Goal: Task Accomplishment & Management: Manage account settings

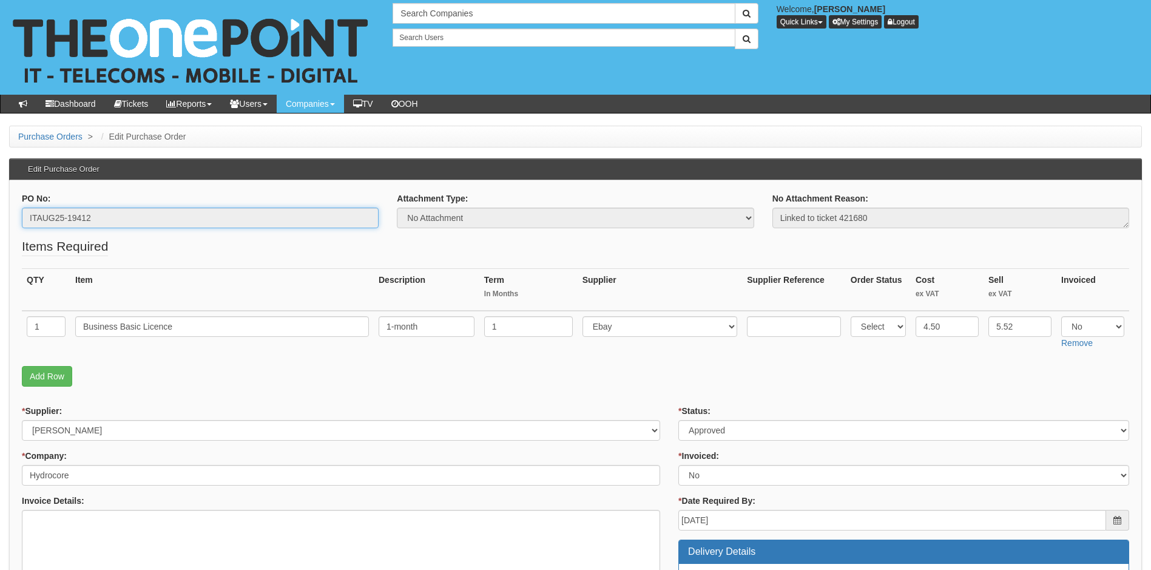
drag, startPoint x: 97, startPoint y: 217, endPoint x: 23, endPoint y: 223, distance: 74.3
click at [23, 223] on input "ITAUG25-19412" at bounding box center [200, 218] width 357 height 21
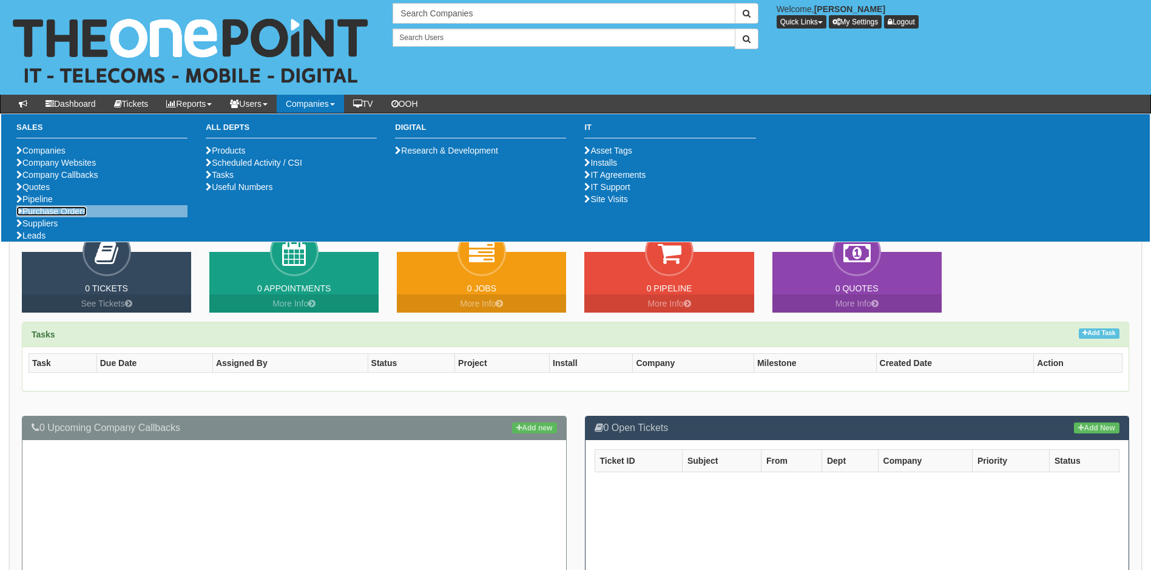
click at [61, 216] on link "Purchase Orders" at bounding box center [51, 211] width 70 height 10
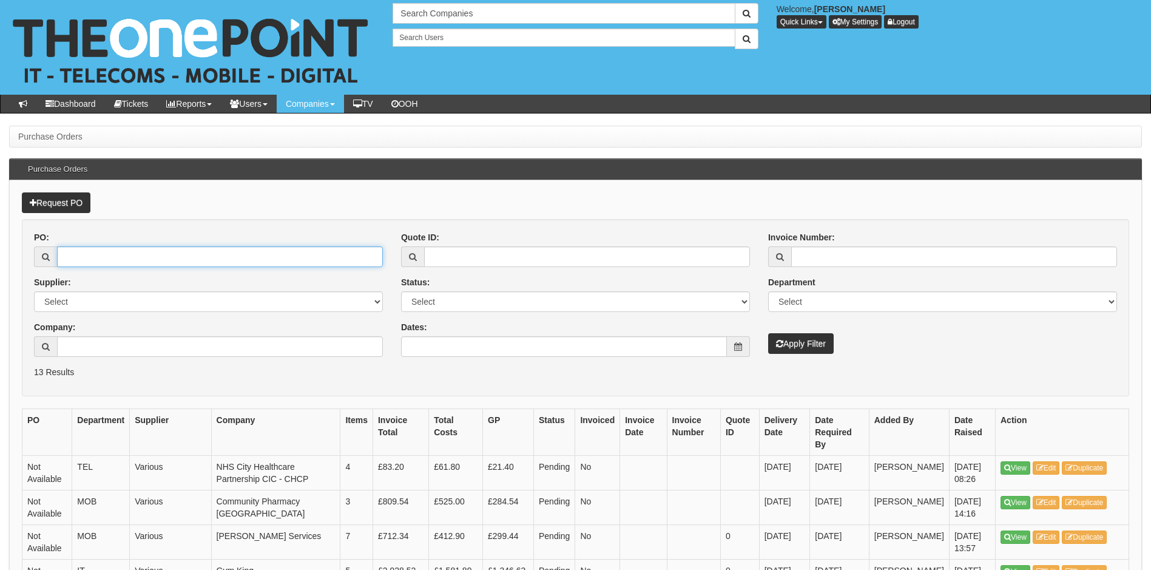
click at [120, 262] on input "PO:" at bounding box center [220, 256] width 326 height 21
type input "19383"
click at [768, 333] on button "Apply Filter" at bounding box center [801, 343] width 66 height 21
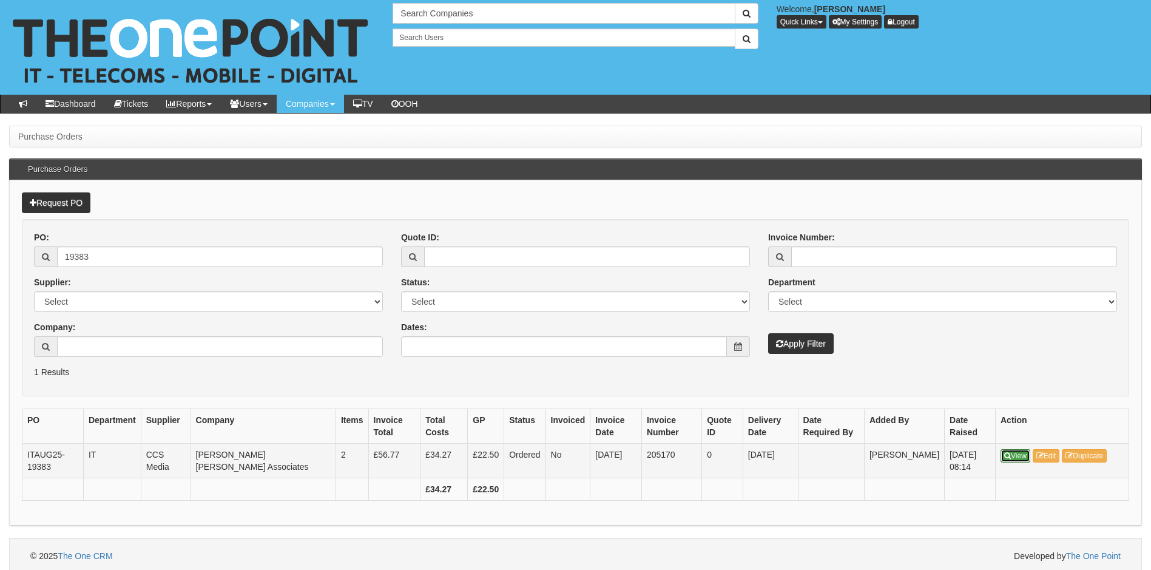
click at [1022, 452] on link "View" at bounding box center [1016, 455] width 30 height 13
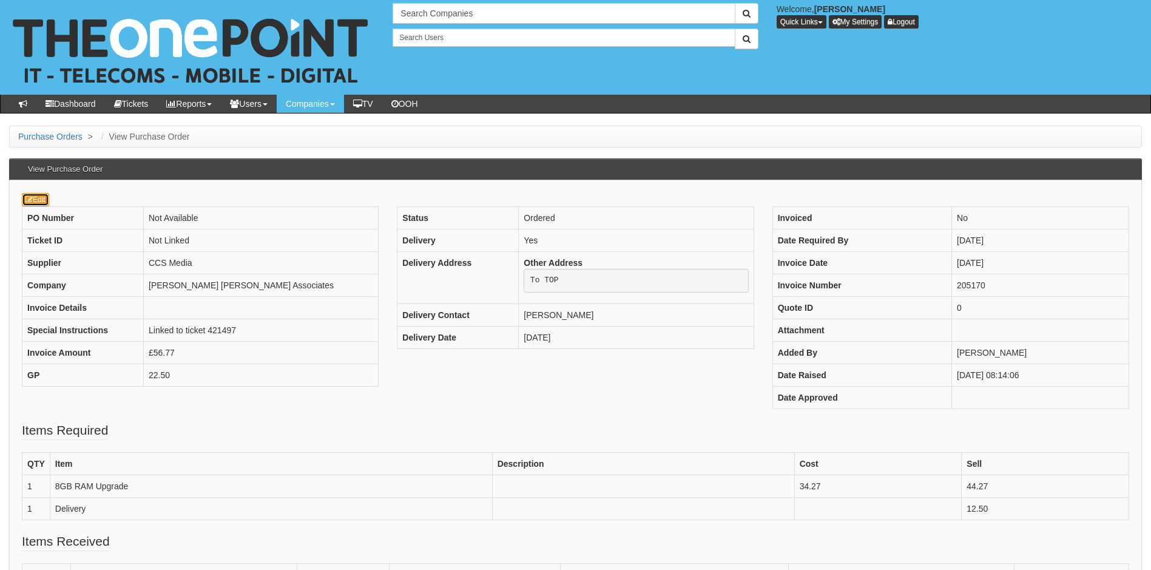
click at [38, 203] on link "Edit" at bounding box center [35, 199] width 27 height 13
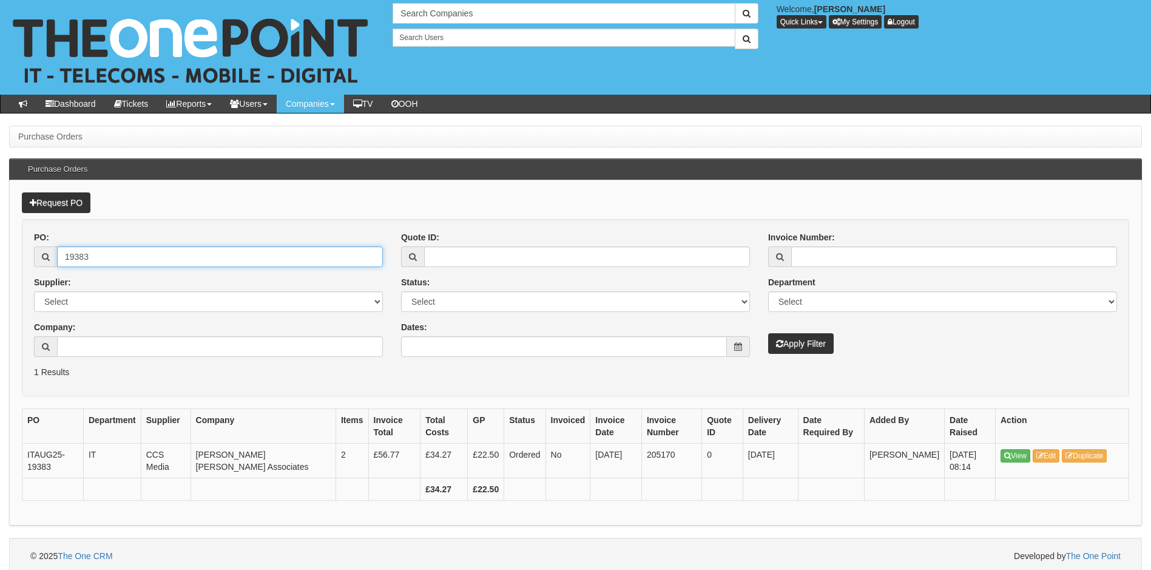
click at [104, 260] on input "19383" at bounding box center [220, 256] width 326 height 21
type input "19384"
click at [768, 333] on button "Apply Filter" at bounding box center [801, 343] width 66 height 21
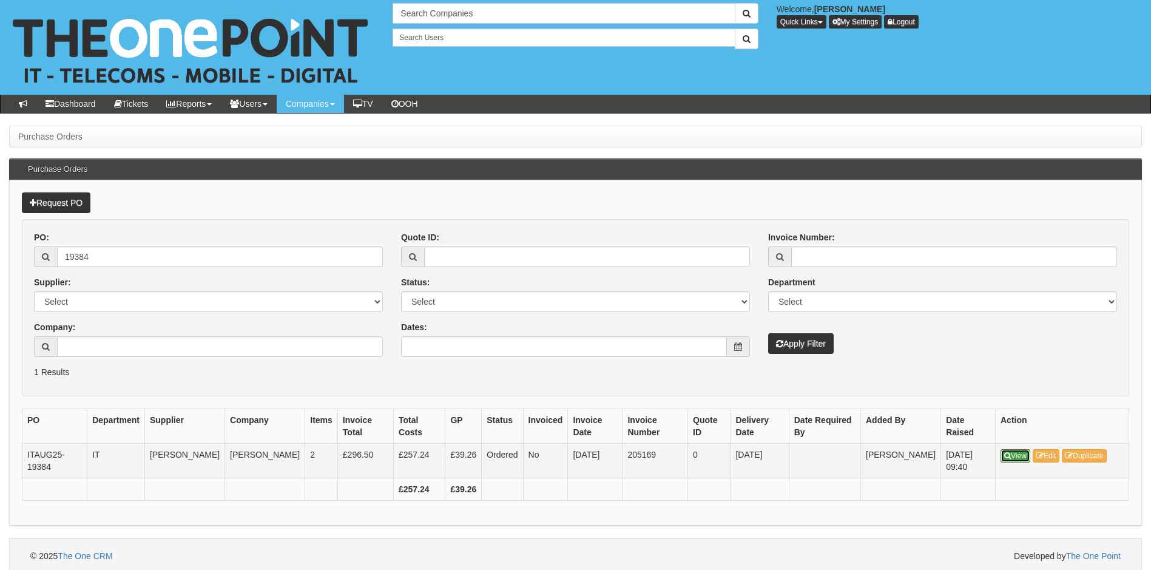
click at [1024, 454] on link "View" at bounding box center [1016, 455] width 30 height 13
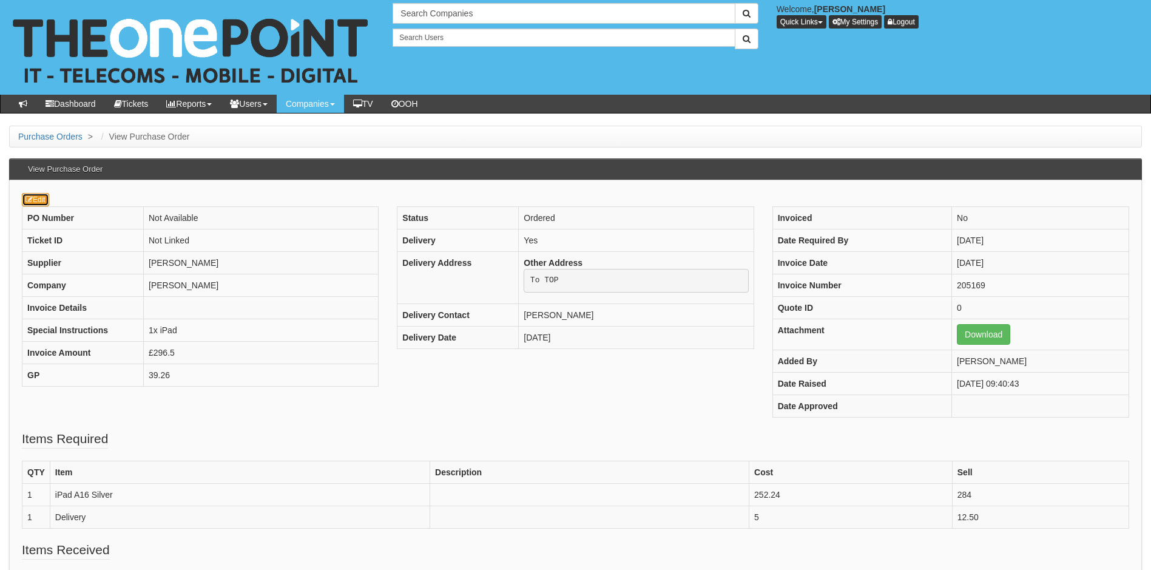
click at [33, 195] on link "Edit" at bounding box center [35, 199] width 27 height 13
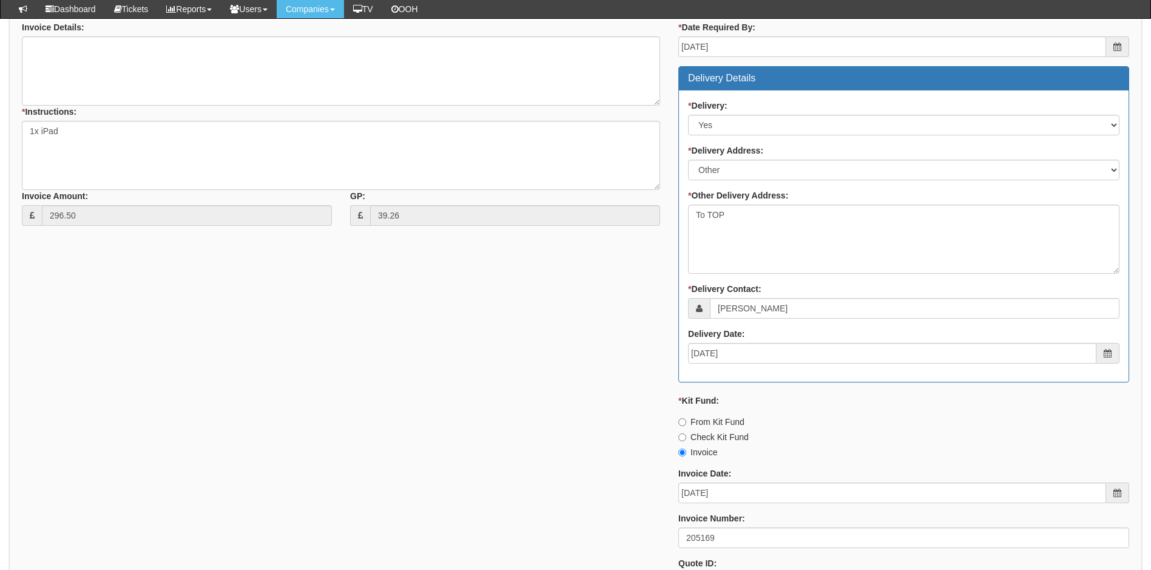
scroll to position [649, 0]
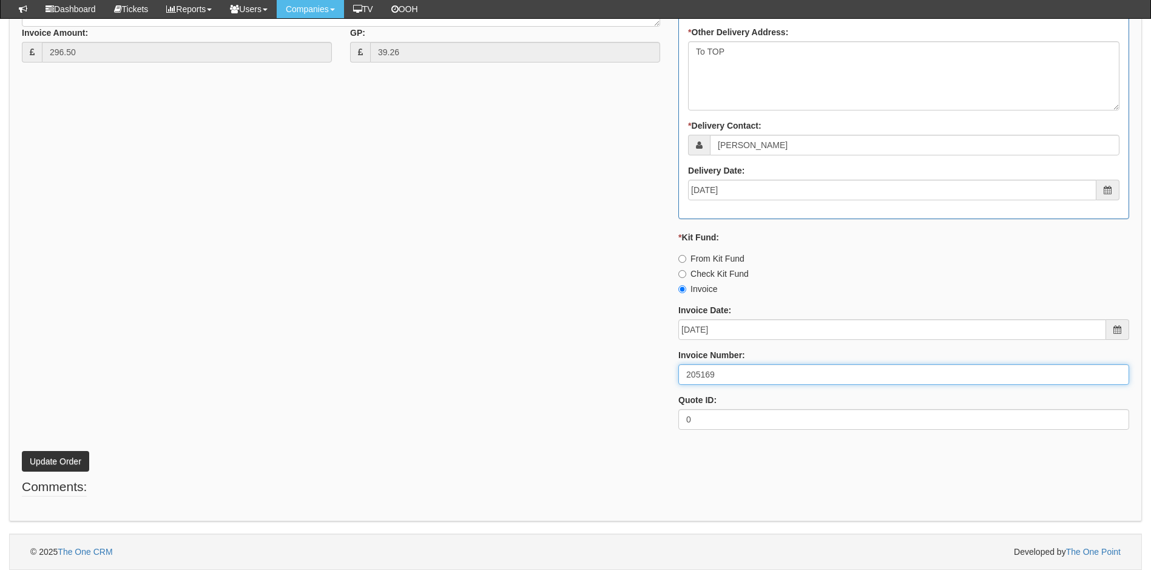
drag, startPoint x: 718, startPoint y: 377, endPoint x: 683, endPoint y: 377, distance: 35.2
click at [683, 377] on input "205169" at bounding box center [904, 374] width 451 height 21
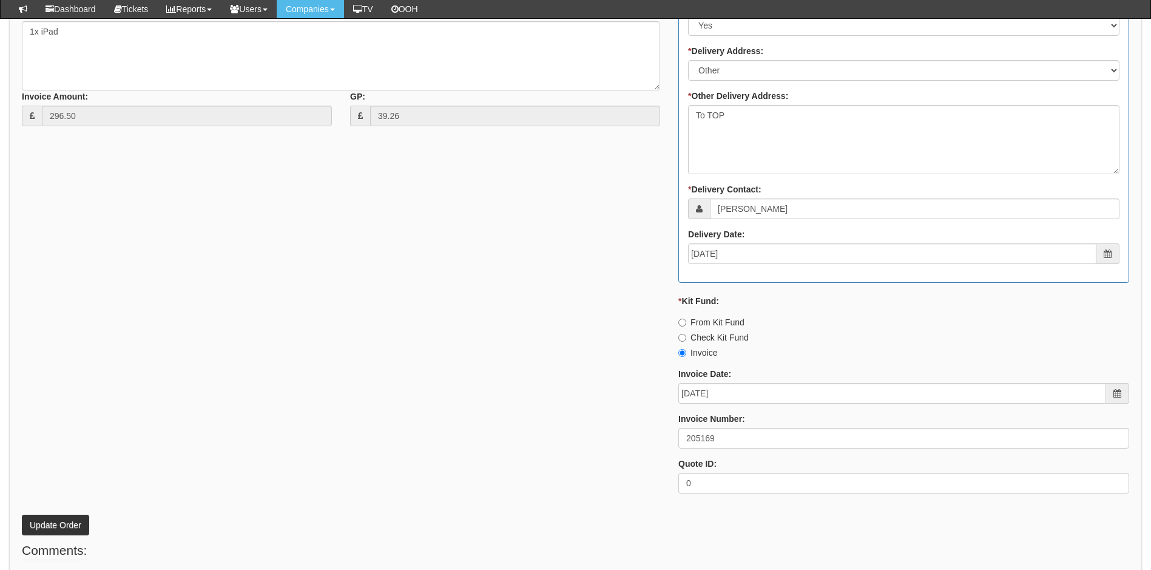
scroll to position [588, 0]
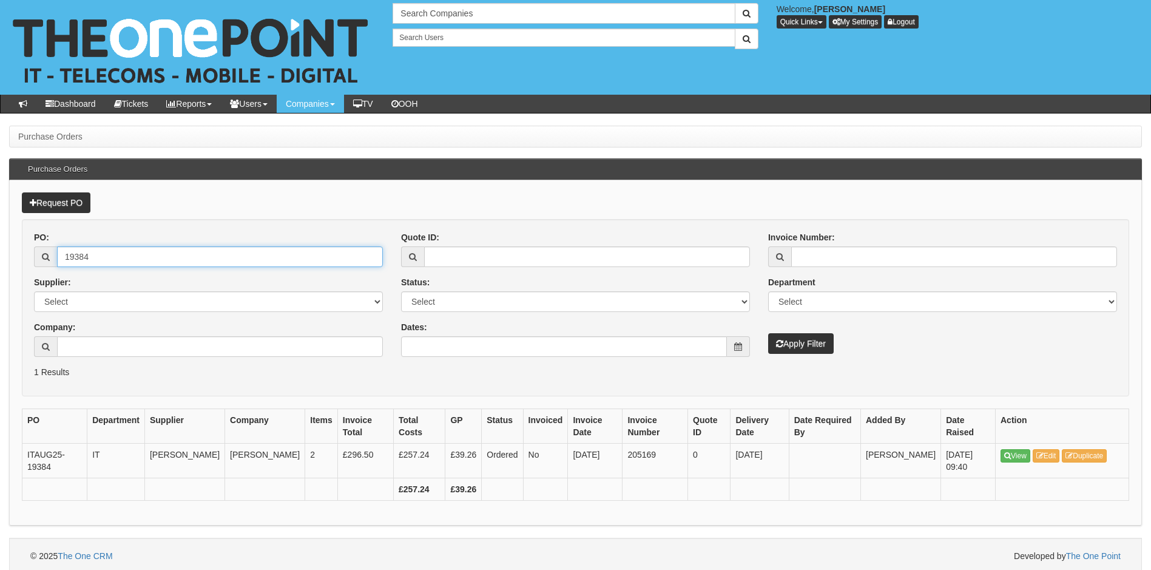
click at [99, 259] on input "19384" at bounding box center [220, 256] width 326 height 21
type input "19392"
click at [768, 333] on button "Apply Filter" at bounding box center [801, 343] width 66 height 21
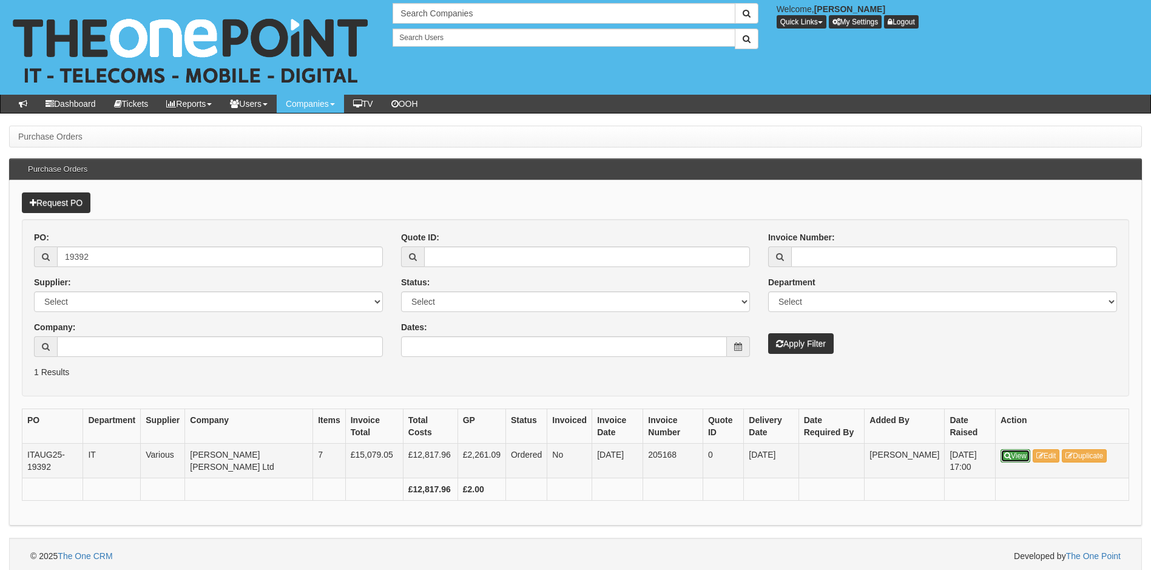
click at [1020, 452] on link "View" at bounding box center [1016, 455] width 30 height 13
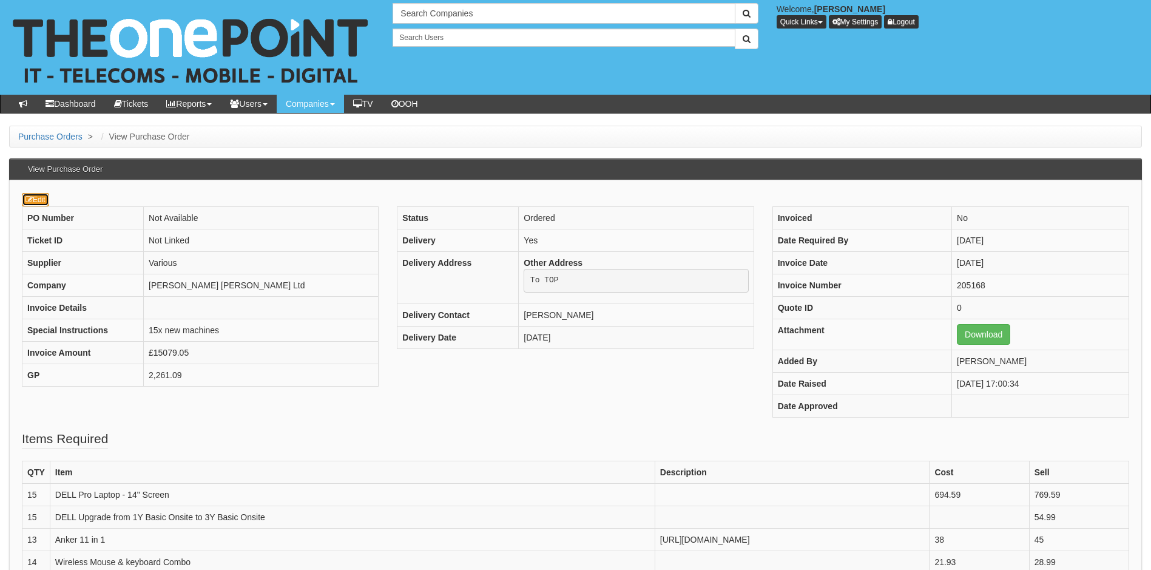
click at [36, 200] on link "Edit" at bounding box center [35, 199] width 27 height 13
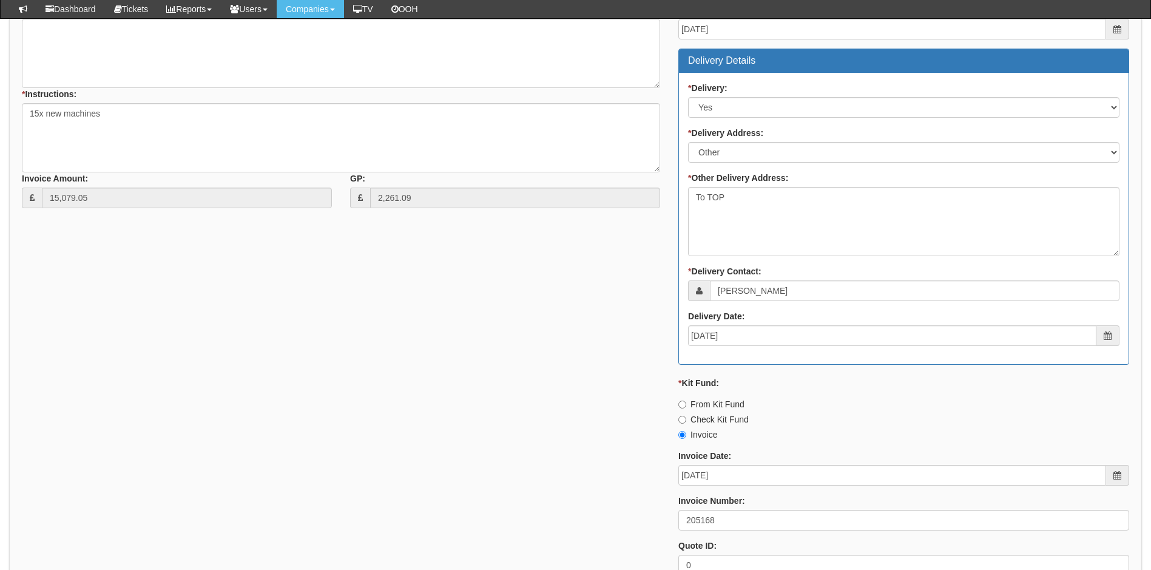
scroll to position [728, 0]
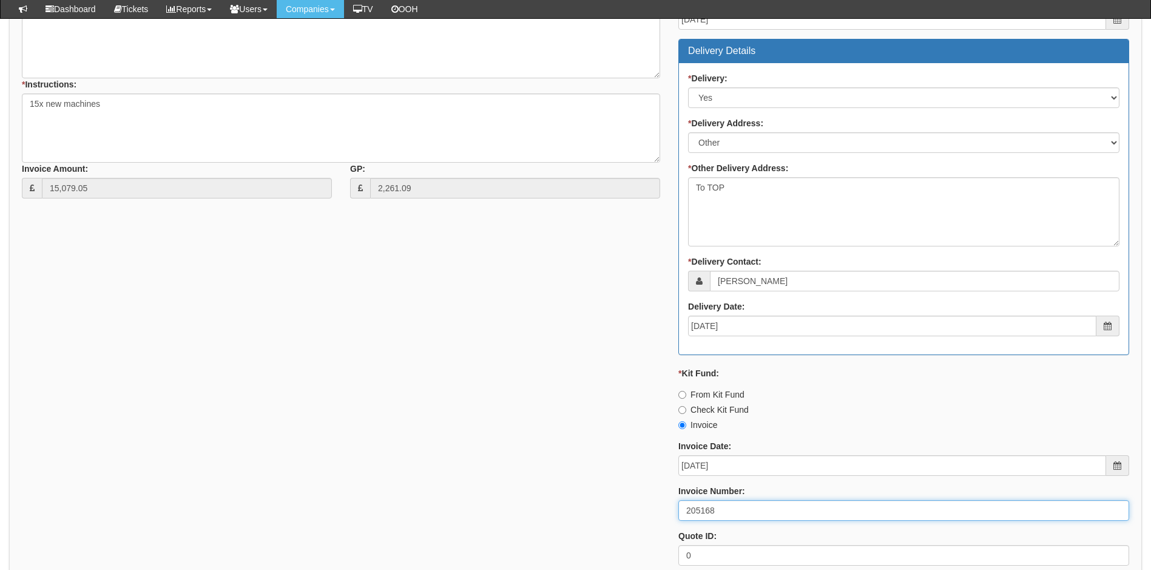
drag, startPoint x: 722, startPoint y: 510, endPoint x: 674, endPoint y: 518, distance: 48.7
click at [674, 518] on div "* Status: Select Approved Completed Delivered Invoiced Ordered Ordered to site …" at bounding box center [903, 239] width 469 height 671
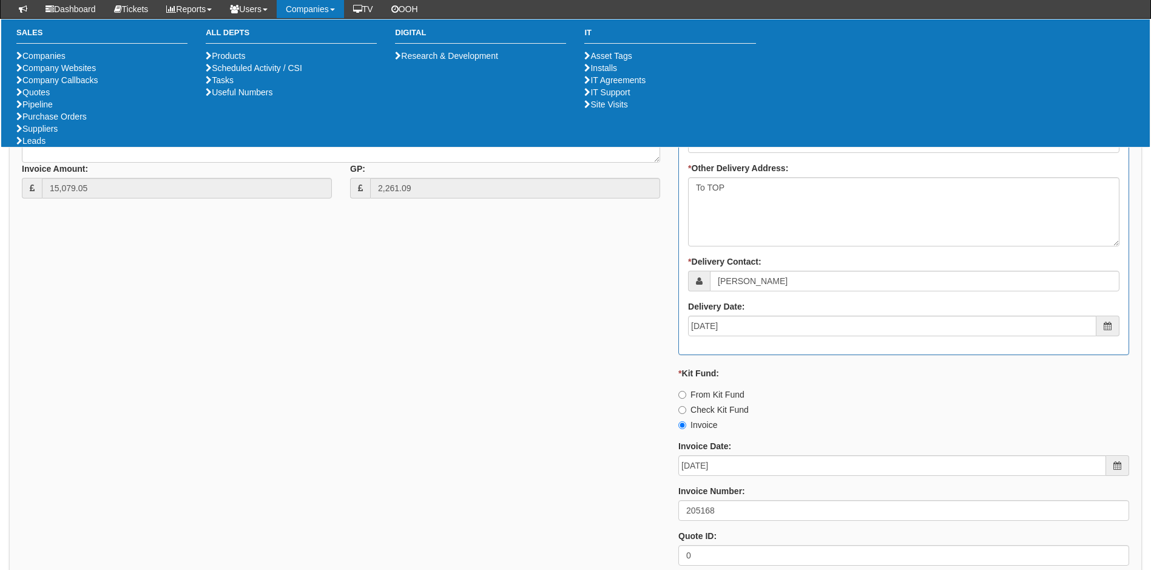
drag, startPoint x: 321, startPoint y: 351, endPoint x: 318, endPoint y: 345, distance: 6.2
click at [321, 351] on div "* Supplier: Select 123 REG.co.uk 1Password 3 4Gon AA Jones Electric Ltd Abzorb …" at bounding box center [576, 239] width 1126 height 671
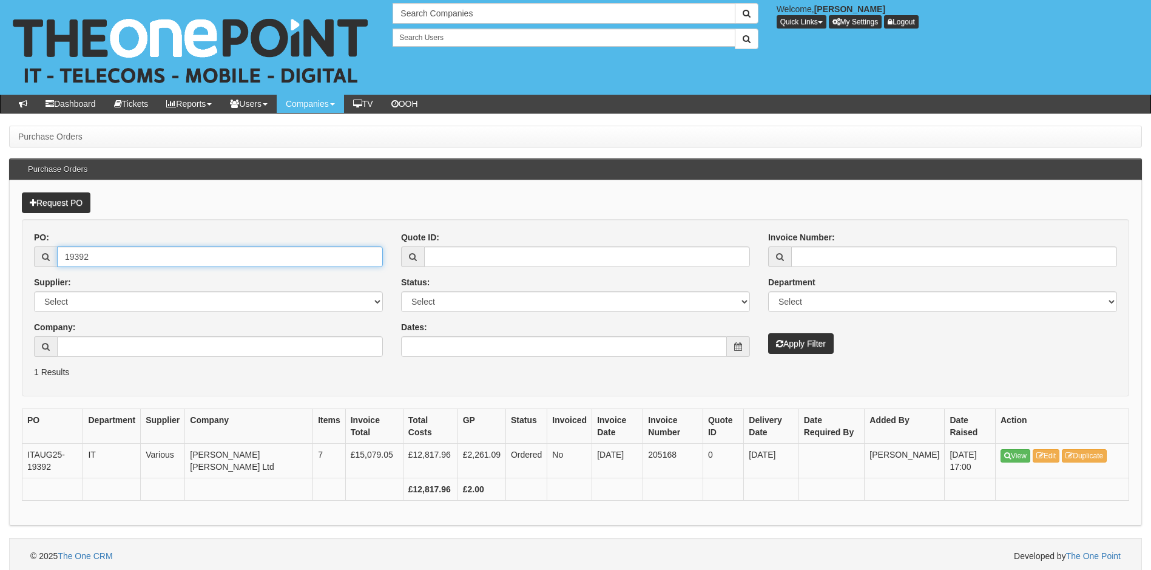
click at [109, 257] on input "19392" at bounding box center [220, 256] width 326 height 21
type input "19394"
click at [768, 333] on button "Apply Filter" at bounding box center [801, 343] width 66 height 21
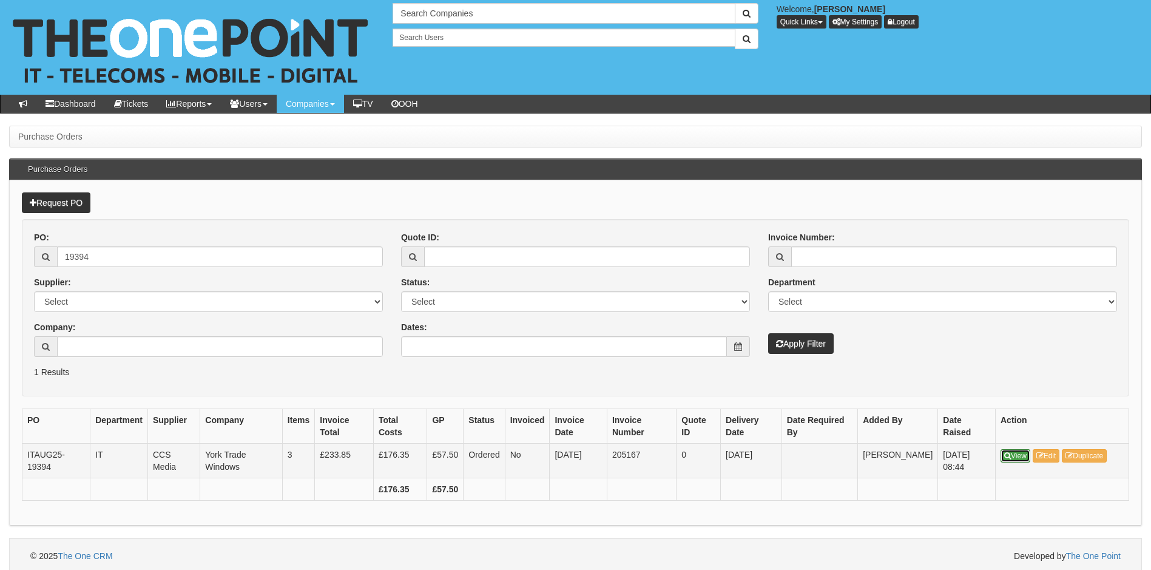
click at [1004, 455] on link "View" at bounding box center [1016, 455] width 30 height 13
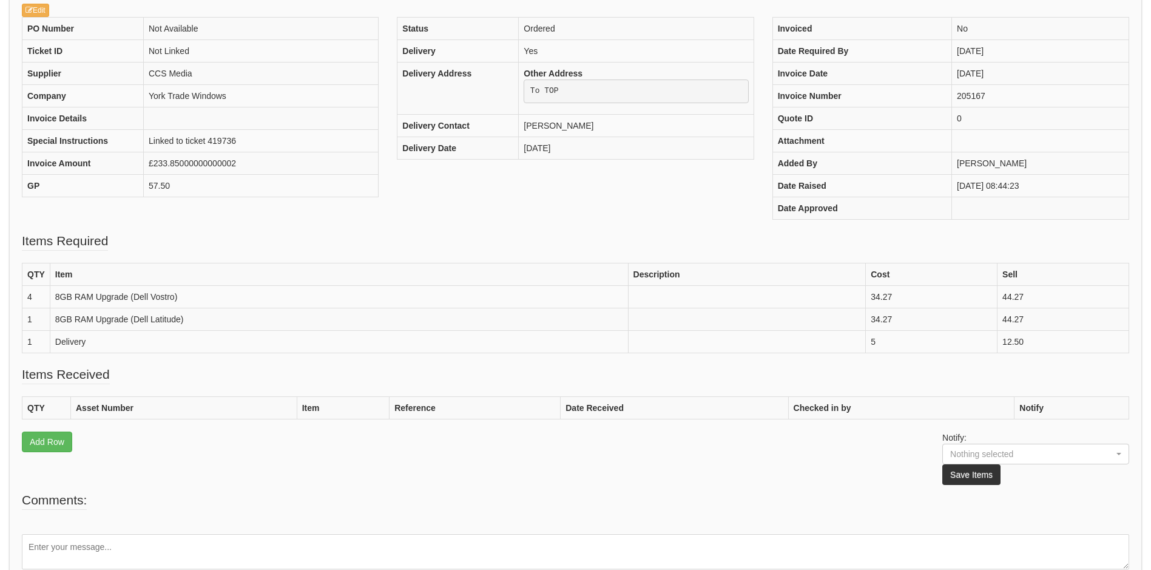
scroll to position [6, 0]
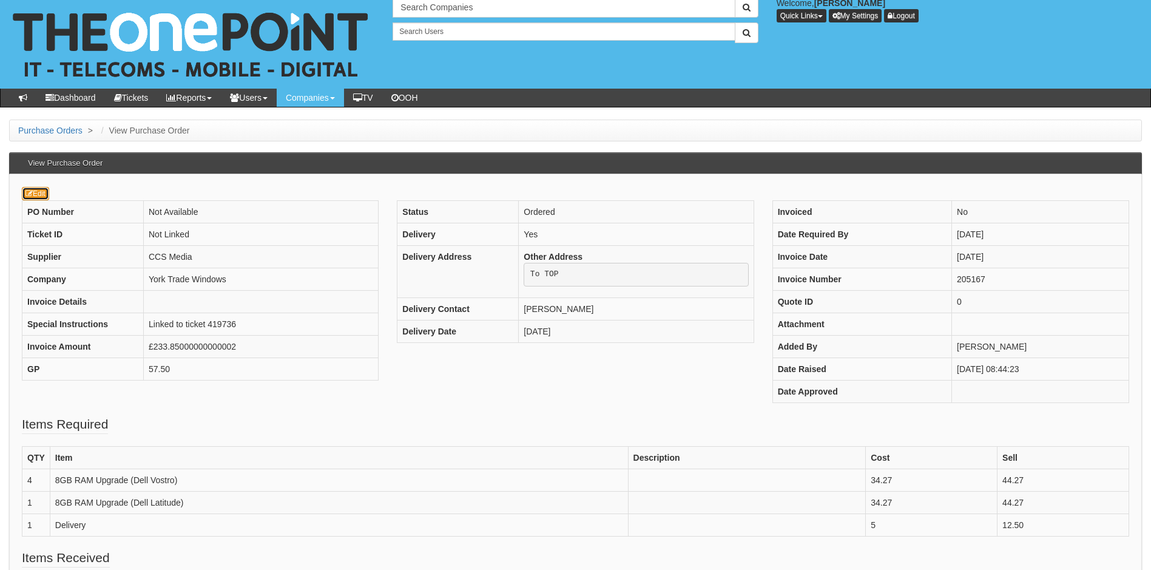
click at [39, 196] on link "Edit" at bounding box center [35, 193] width 27 height 13
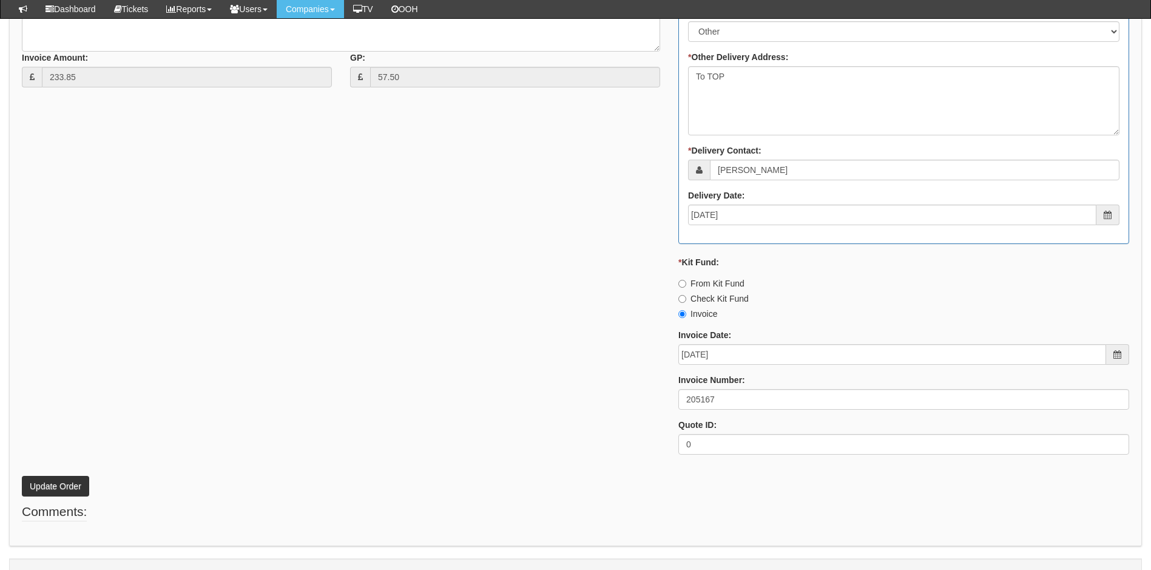
scroll to position [692, 0]
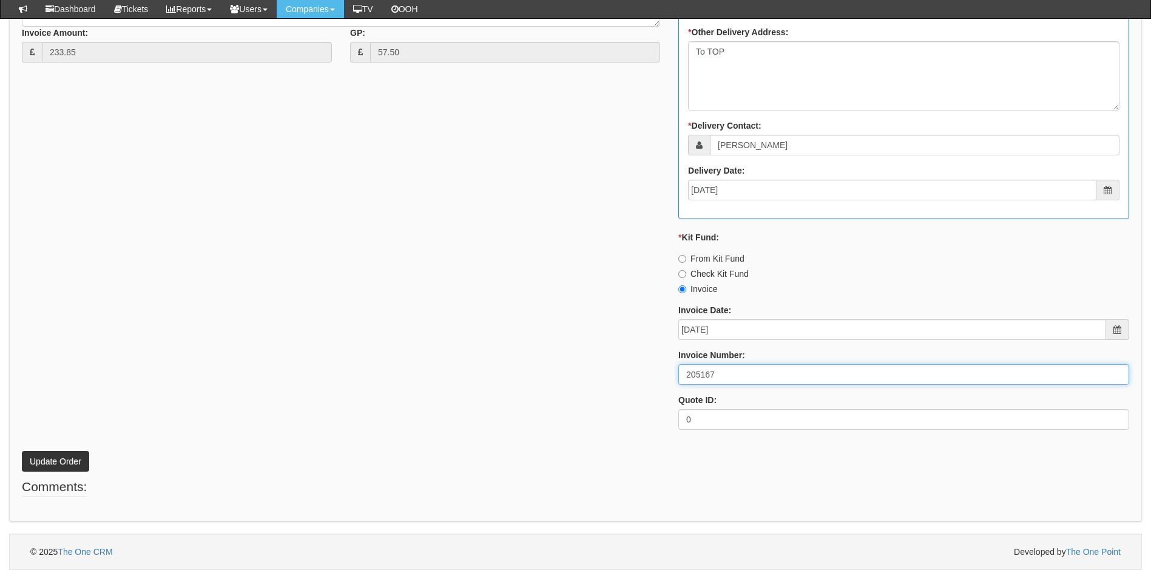
drag, startPoint x: 725, startPoint y: 375, endPoint x: 685, endPoint y: 375, distance: 40.1
click at [685, 375] on input "205167" at bounding box center [904, 374] width 451 height 21
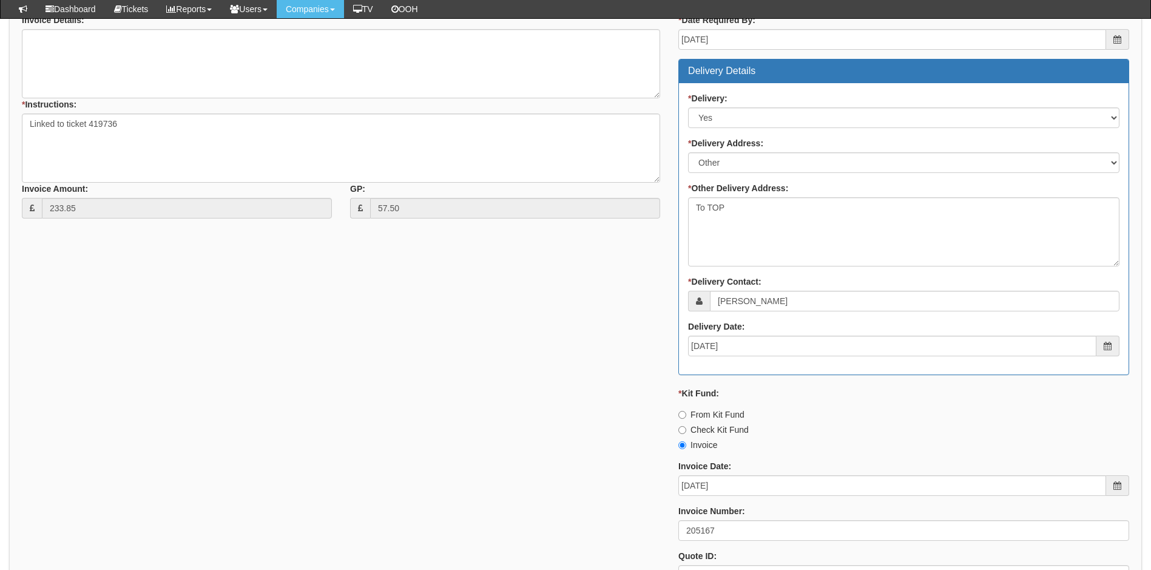
scroll to position [388, 0]
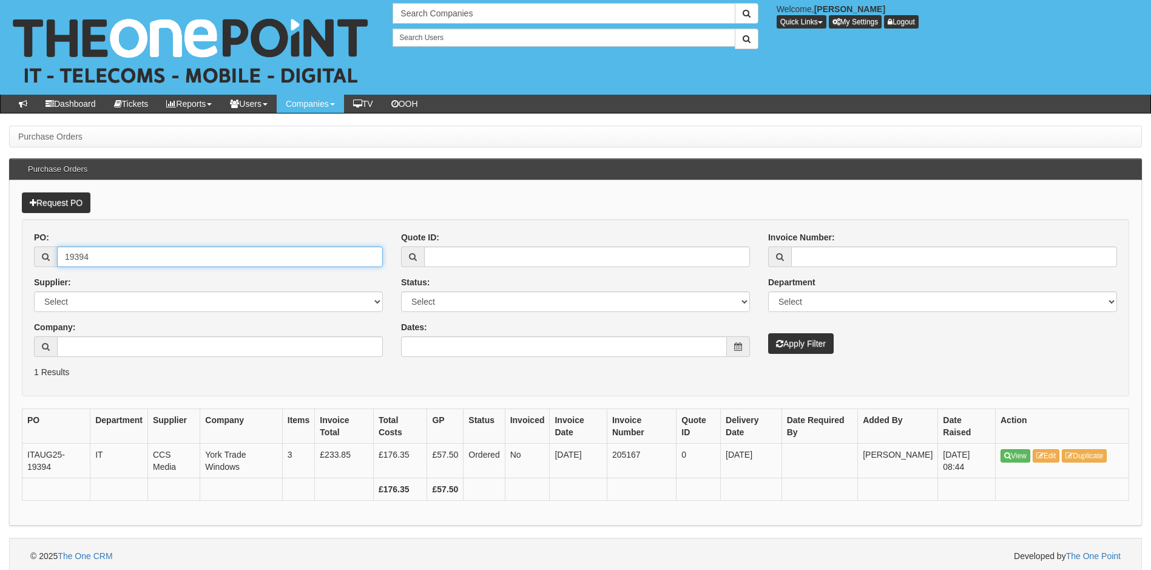
click at [113, 258] on input "19394" at bounding box center [220, 256] width 326 height 21
type input "19396"
click at [768, 333] on button "Apply Filter" at bounding box center [801, 343] width 66 height 21
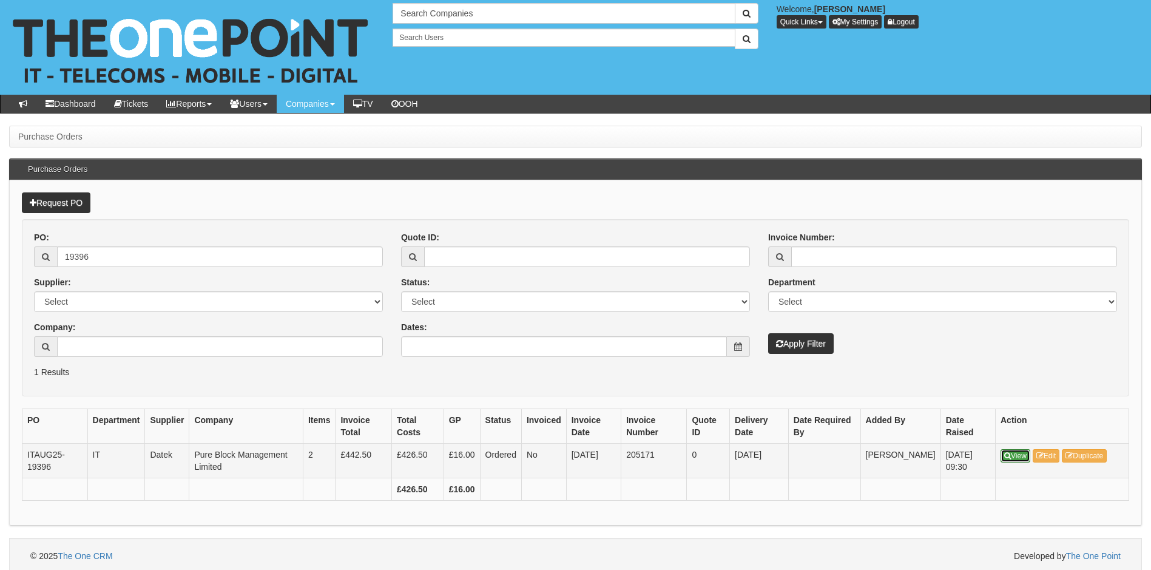
click at [1008, 452] on icon at bounding box center [1008, 455] width 7 height 7
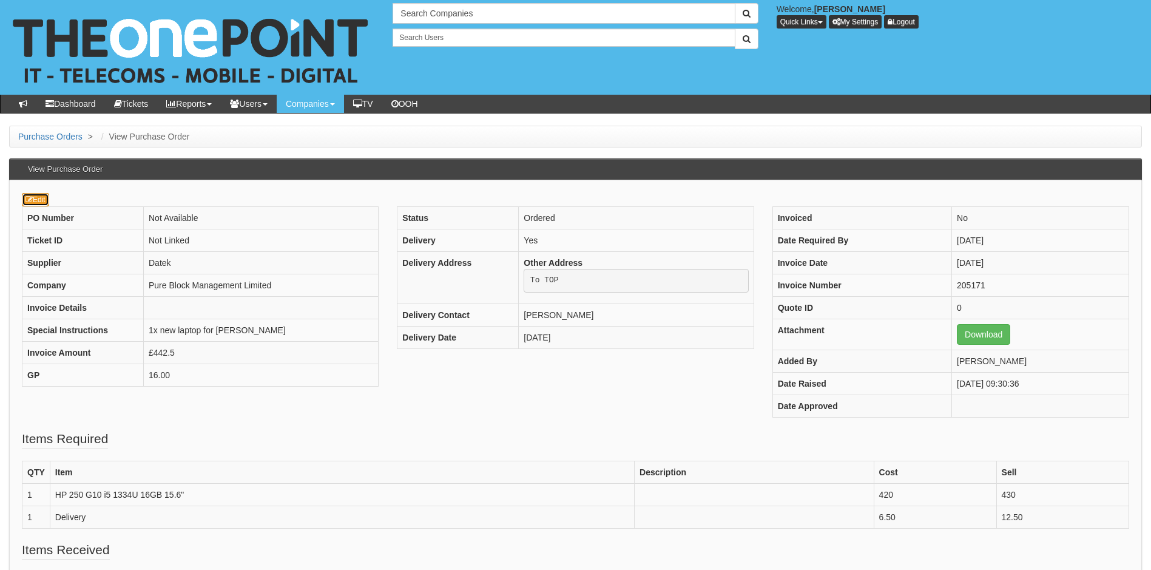
click at [38, 201] on link "Edit" at bounding box center [35, 199] width 27 height 13
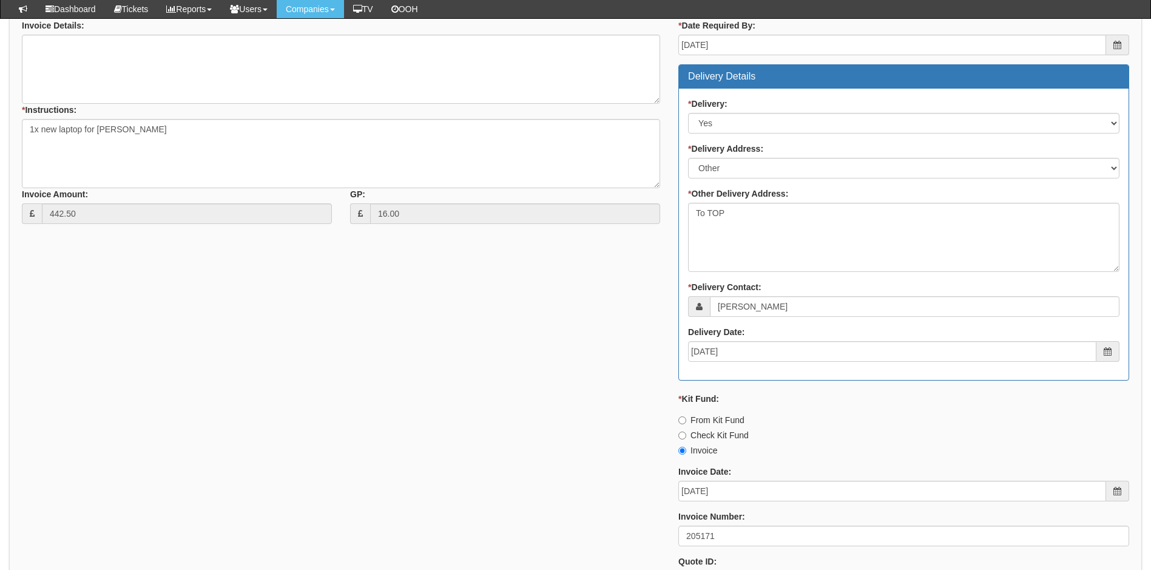
scroll to position [546, 0]
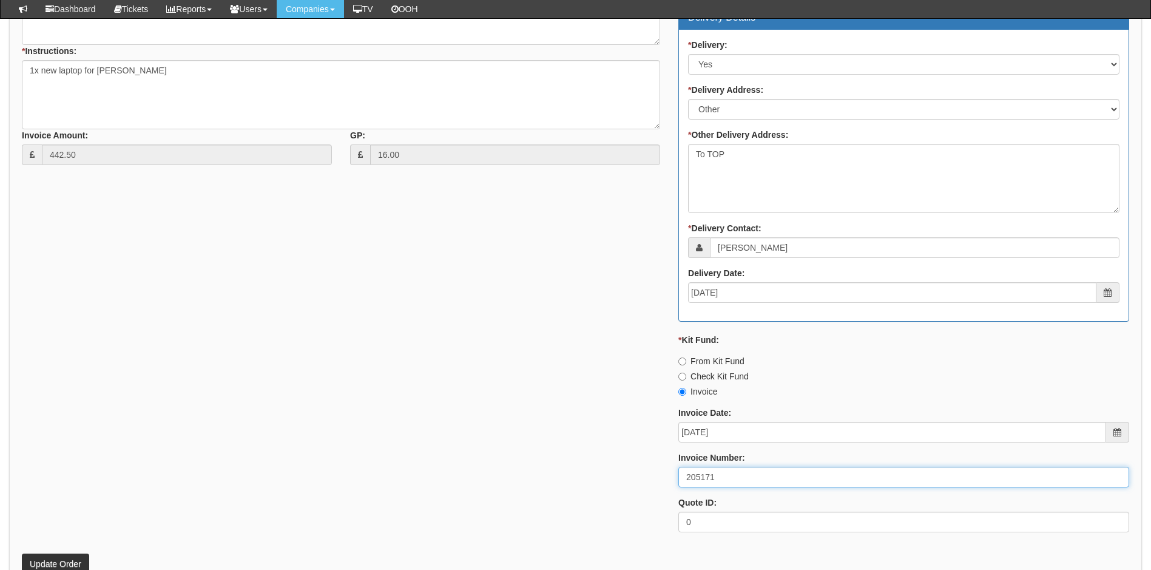
drag, startPoint x: 721, startPoint y: 479, endPoint x: 670, endPoint y: 479, distance: 51.0
click at [670, 479] on div "* Status: Select Approved Completed Delivered Invoiced Ordered Ordered to site …" at bounding box center [903, 206] width 469 height 671
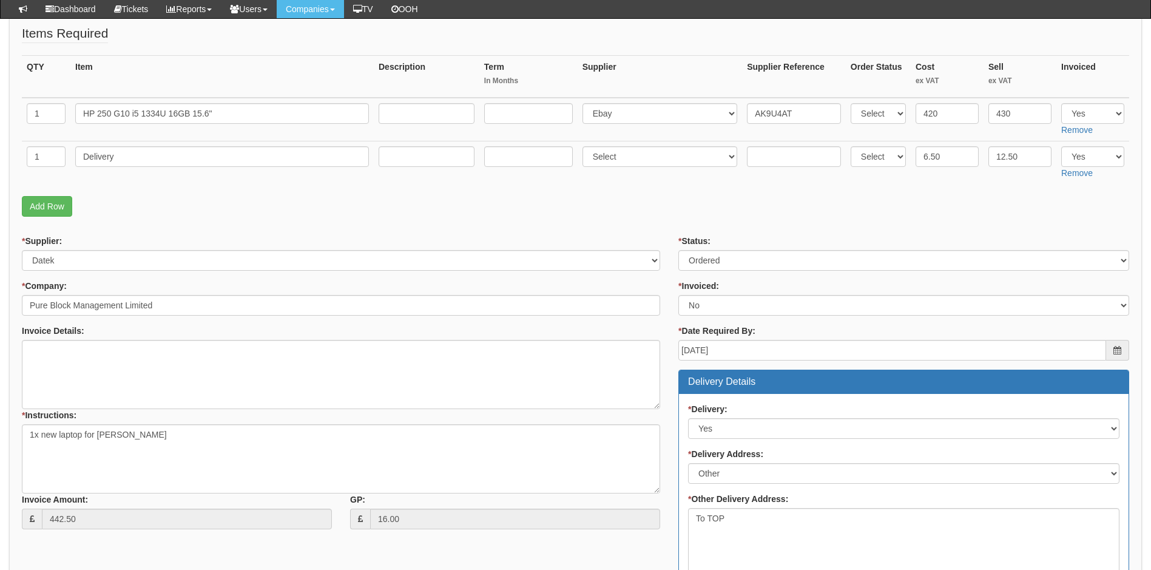
scroll to position [121, 0]
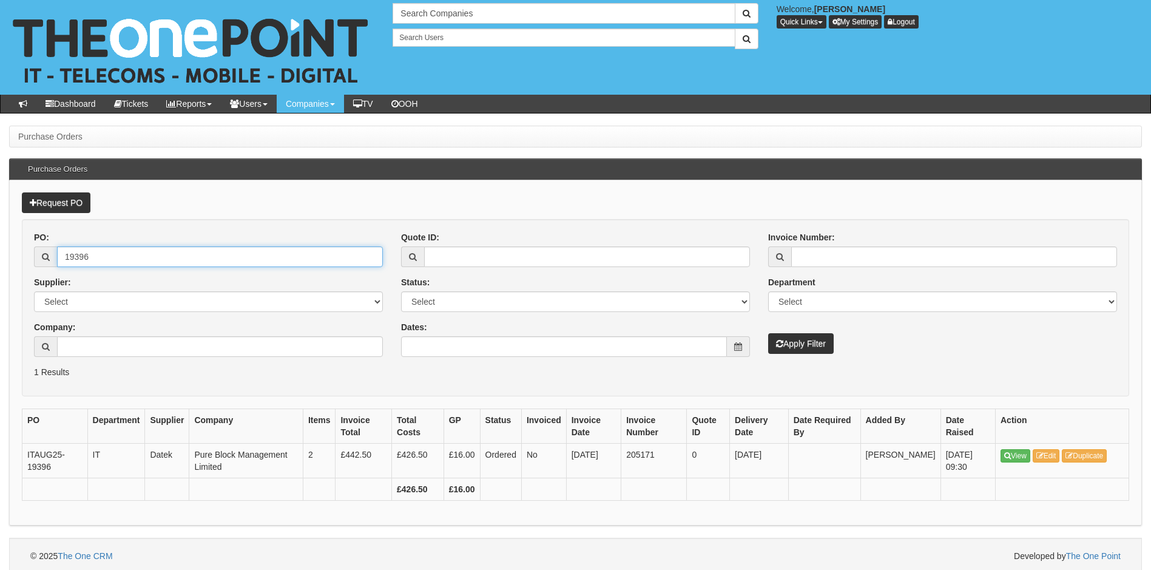
drag, startPoint x: 102, startPoint y: 256, endPoint x: 61, endPoint y: 256, distance: 40.7
click at [63, 256] on input "19396" at bounding box center [220, 256] width 326 height 21
type input "19410"
click at [768, 333] on button "Apply Filter" at bounding box center [801, 343] width 66 height 21
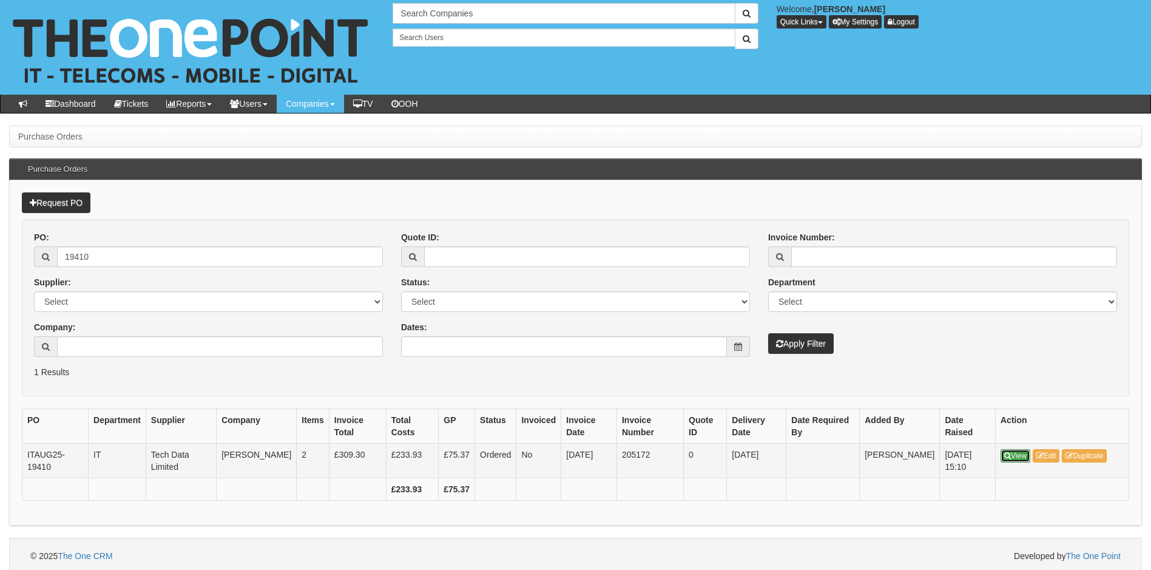
click at [1023, 457] on link "View" at bounding box center [1016, 455] width 30 height 13
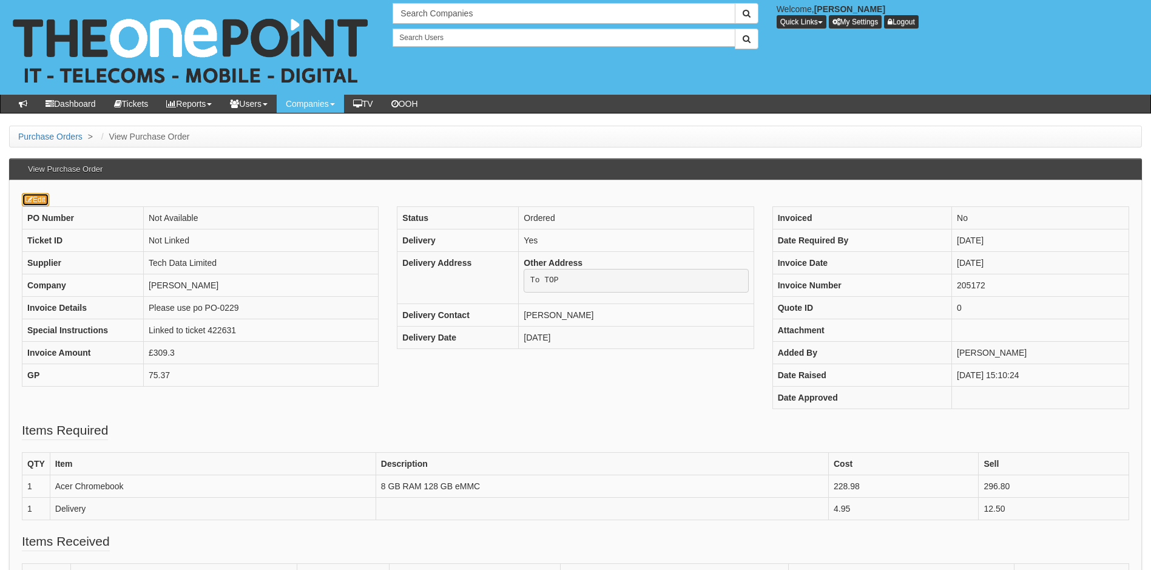
click at [39, 199] on link "Edit" at bounding box center [35, 199] width 27 height 13
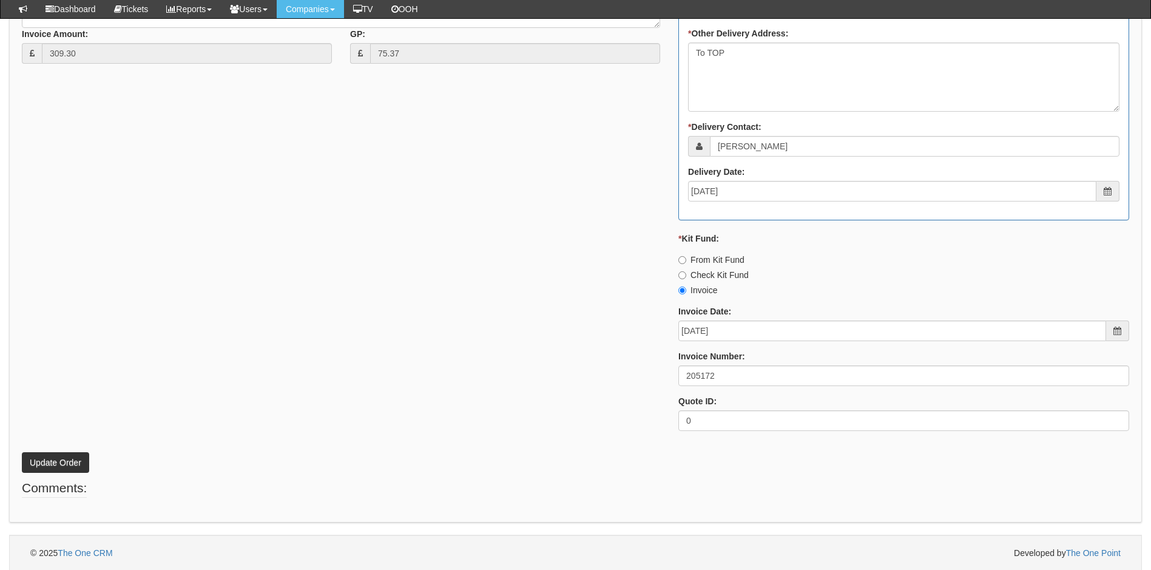
scroll to position [649, 0]
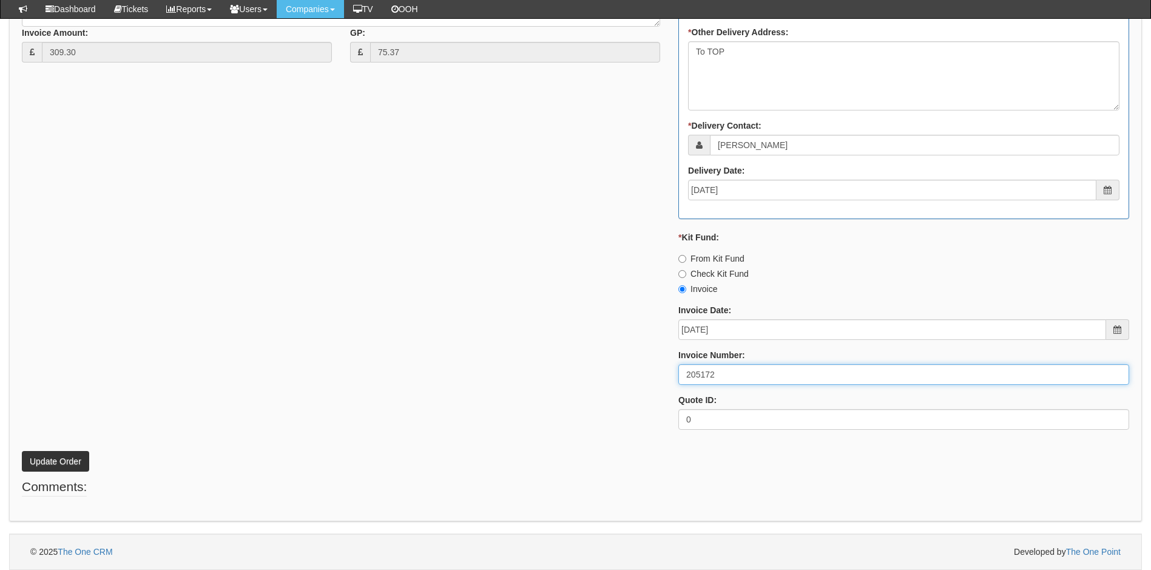
drag, startPoint x: 720, startPoint y: 374, endPoint x: 667, endPoint y: 373, distance: 53.4
click at [667, 373] on div "* Supplier: Select 123 REG.co.uk 1Password 3 4Gon AA Jones Electric Ltd Abzorb …" at bounding box center [576, 103] width 1126 height 671
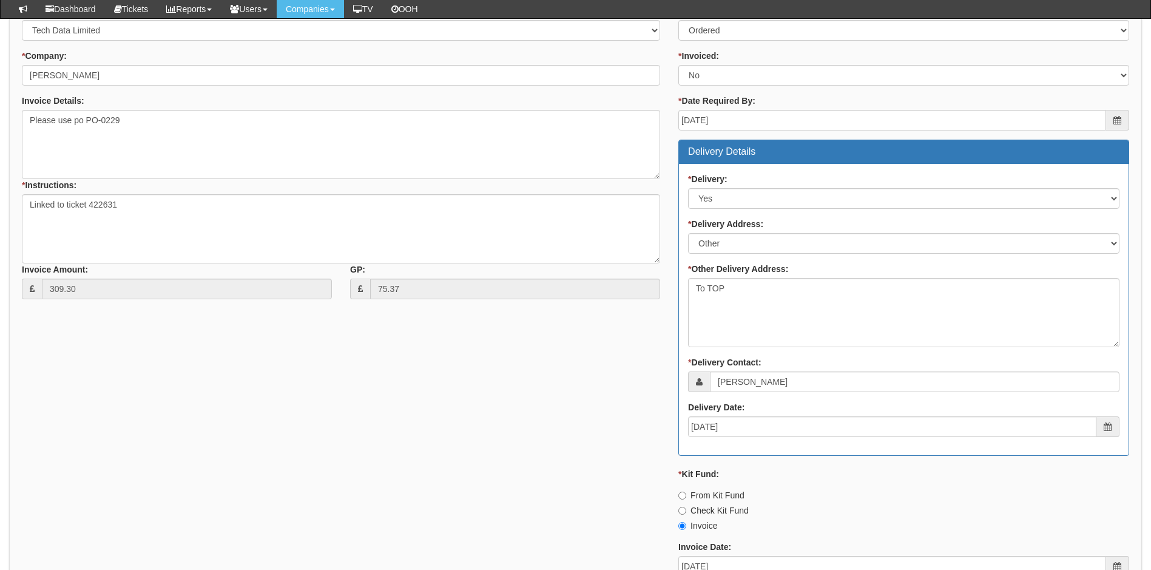
scroll to position [406, 0]
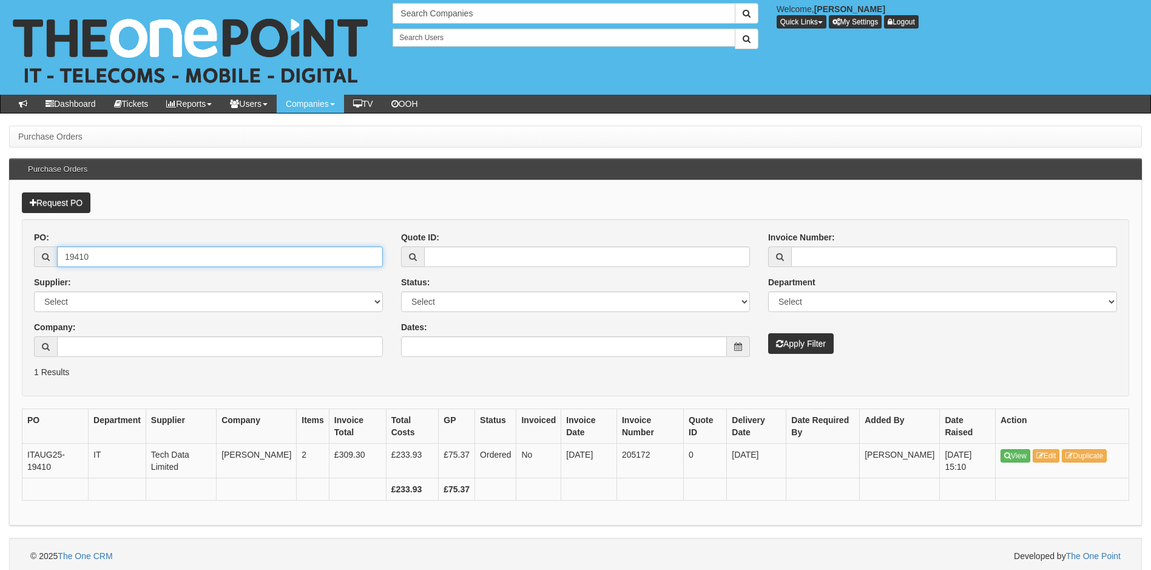
click at [148, 257] on input "19410" at bounding box center [220, 256] width 326 height 21
type input "19392"
click at [768, 333] on button "Apply Filter" at bounding box center [801, 343] width 66 height 21
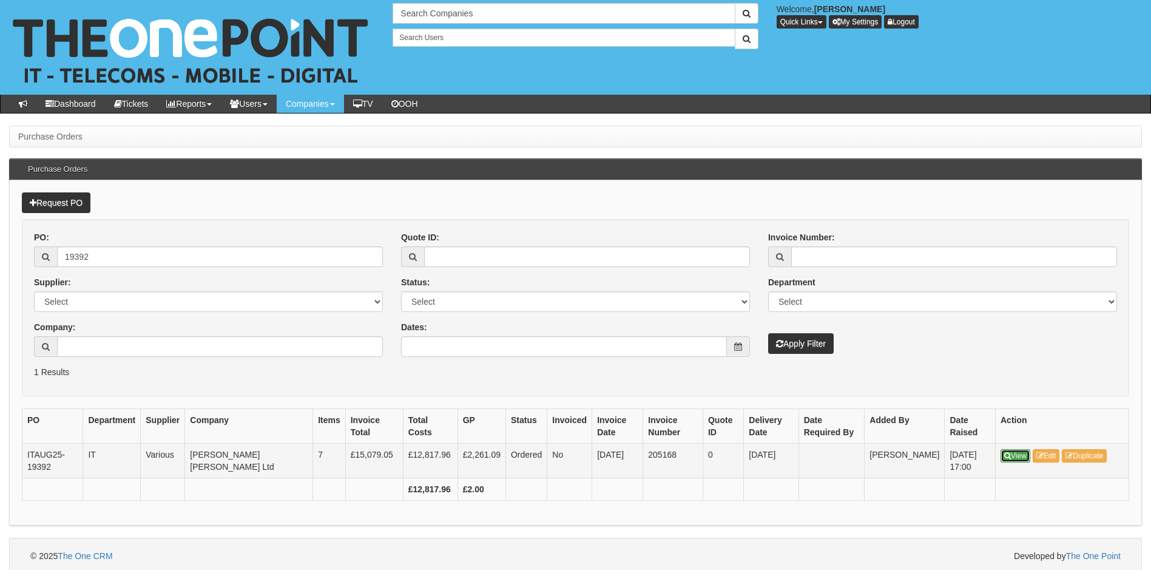
click at [1017, 458] on link "View" at bounding box center [1016, 455] width 30 height 13
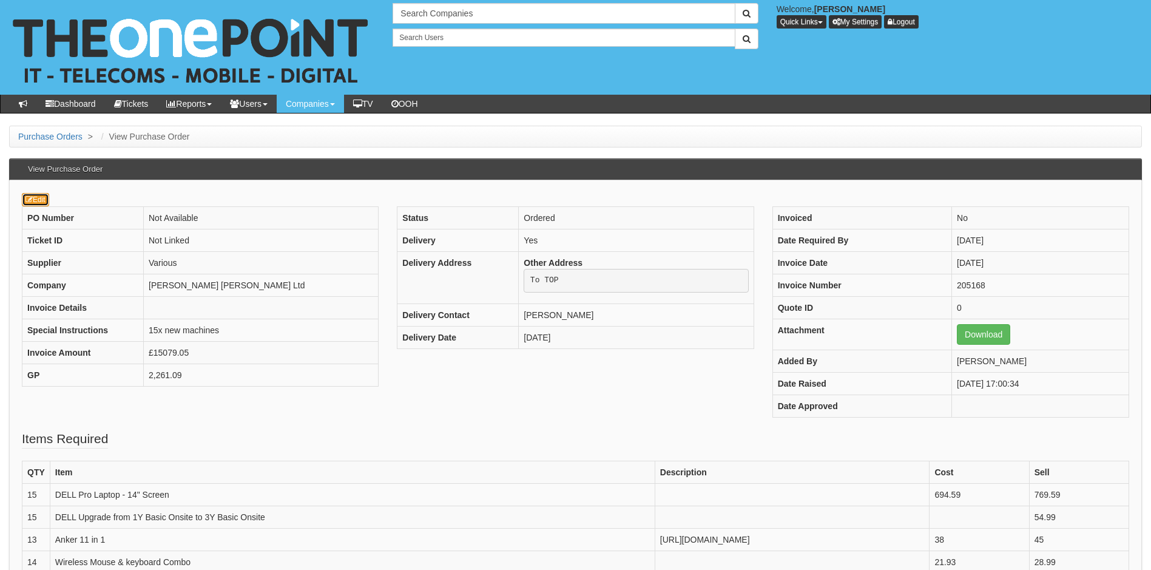
click at [43, 198] on link "Edit" at bounding box center [35, 199] width 27 height 13
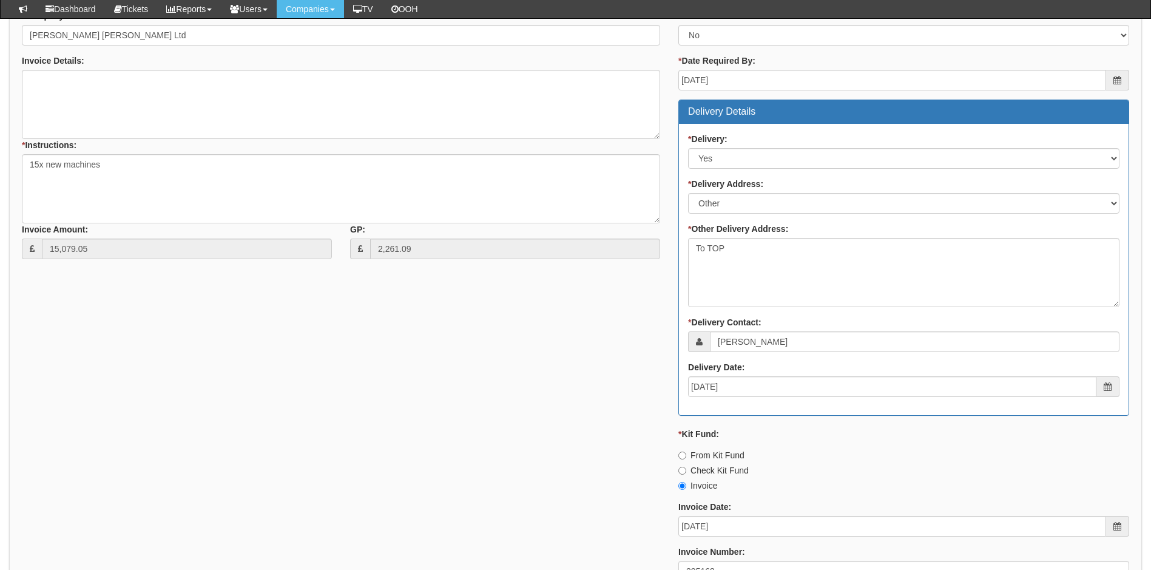
scroll to position [850, 0]
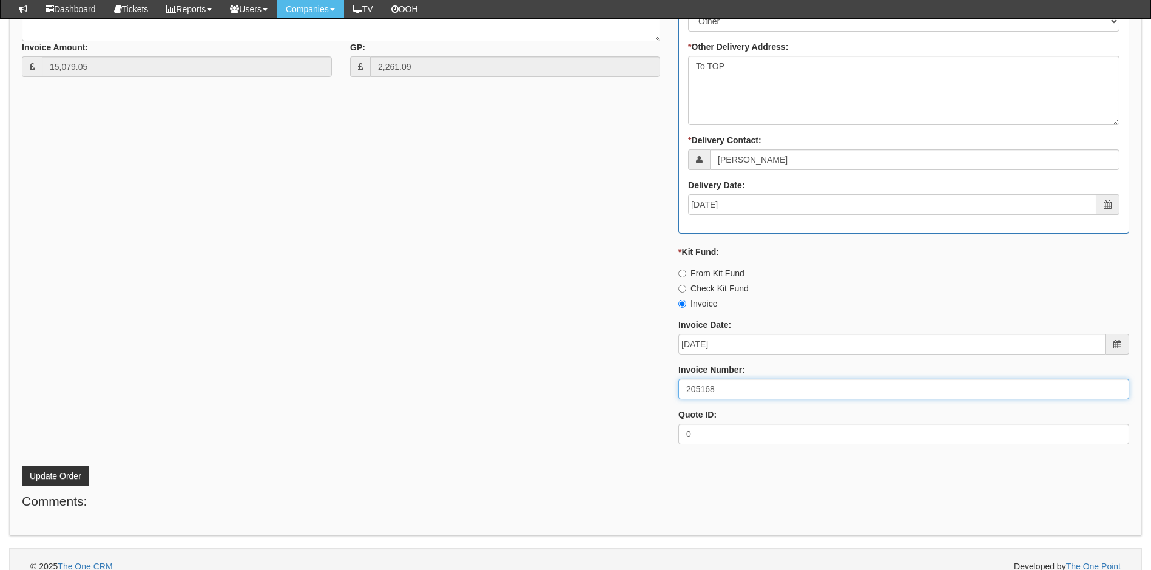
drag, startPoint x: 748, startPoint y: 390, endPoint x: 662, endPoint y: 388, distance: 86.8
click at [662, 388] on div "* Supplier: Select 123 REG.co.uk 1Password 3 4Gon AA Jones Electric Ltd Abzorb …" at bounding box center [576, 118] width 1126 height 671
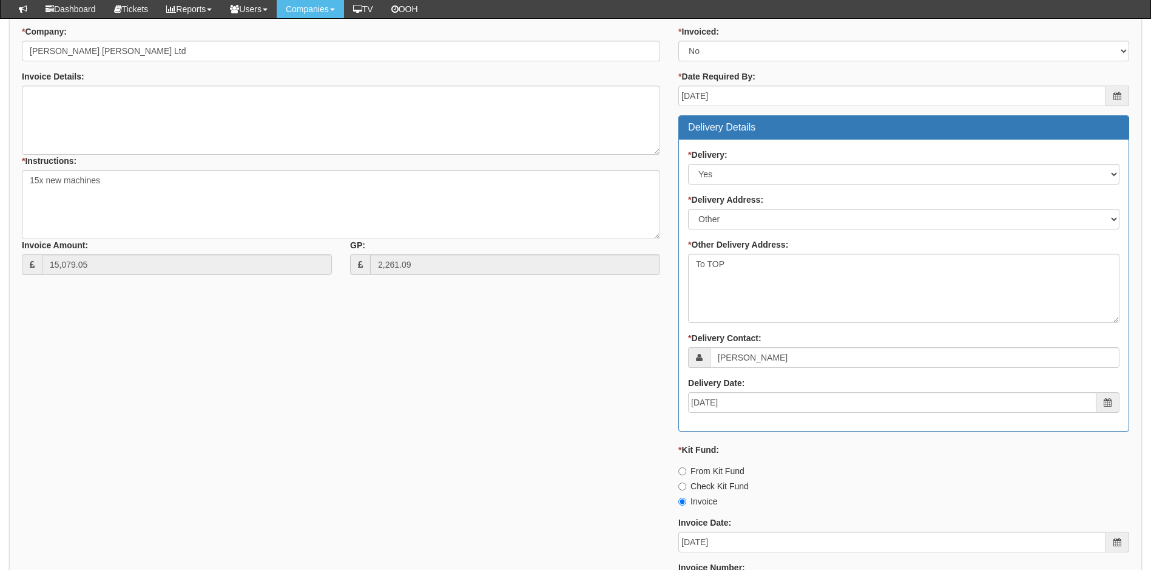
scroll to position [607, 0]
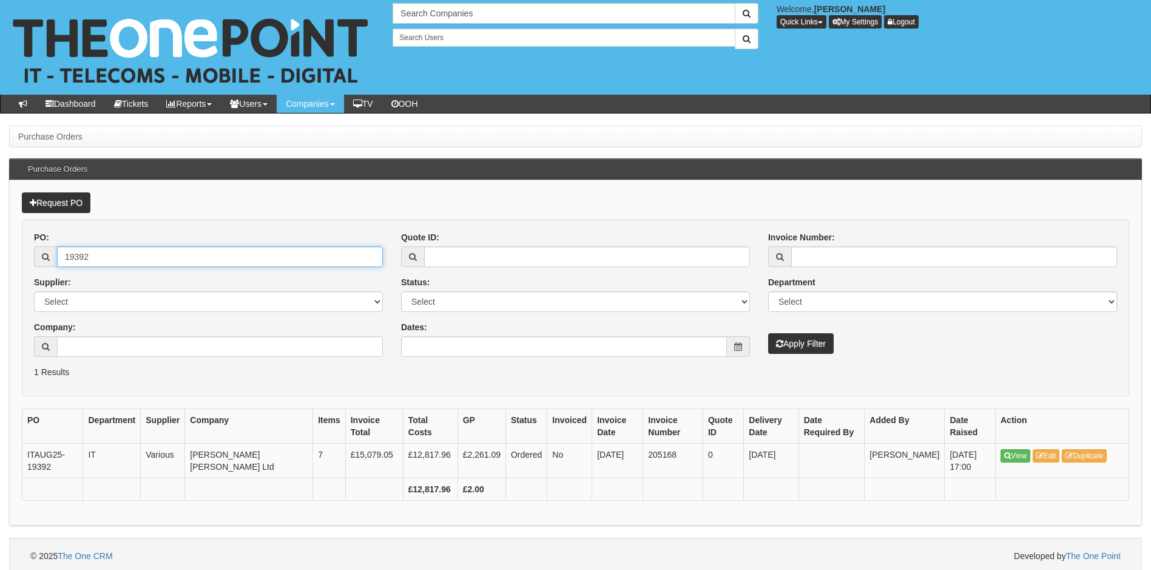
drag, startPoint x: 97, startPoint y: 259, endPoint x: 47, endPoint y: 259, distance: 49.8
click at [47, 259] on div "19392" at bounding box center [208, 256] width 349 height 21
type input "19267"
click at [768, 333] on button "Apply Filter" at bounding box center [801, 343] width 66 height 21
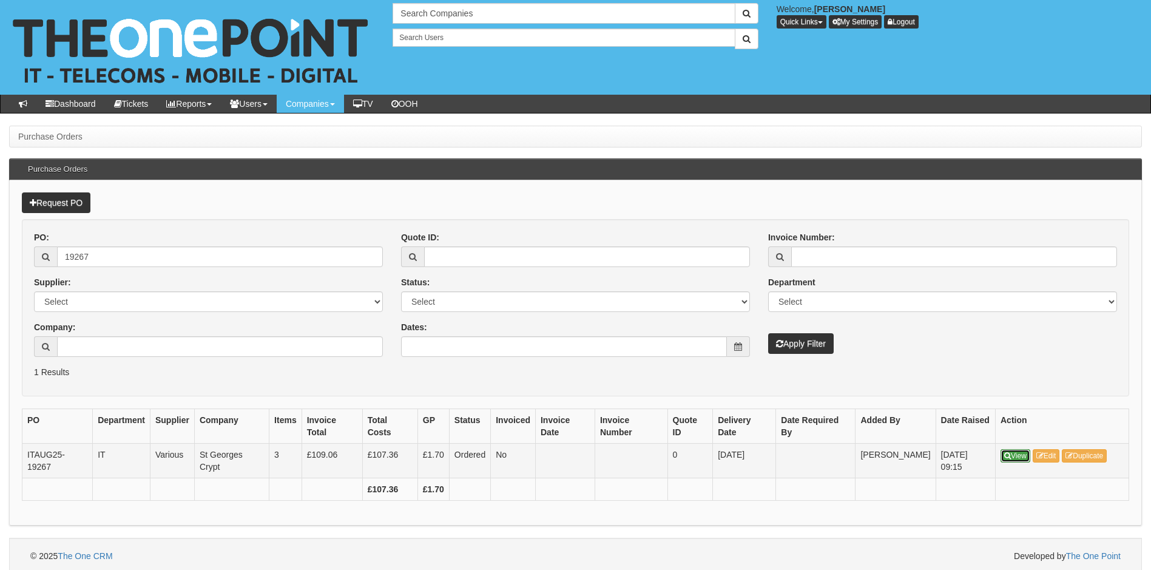
click at [1019, 457] on link "View" at bounding box center [1016, 455] width 30 height 13
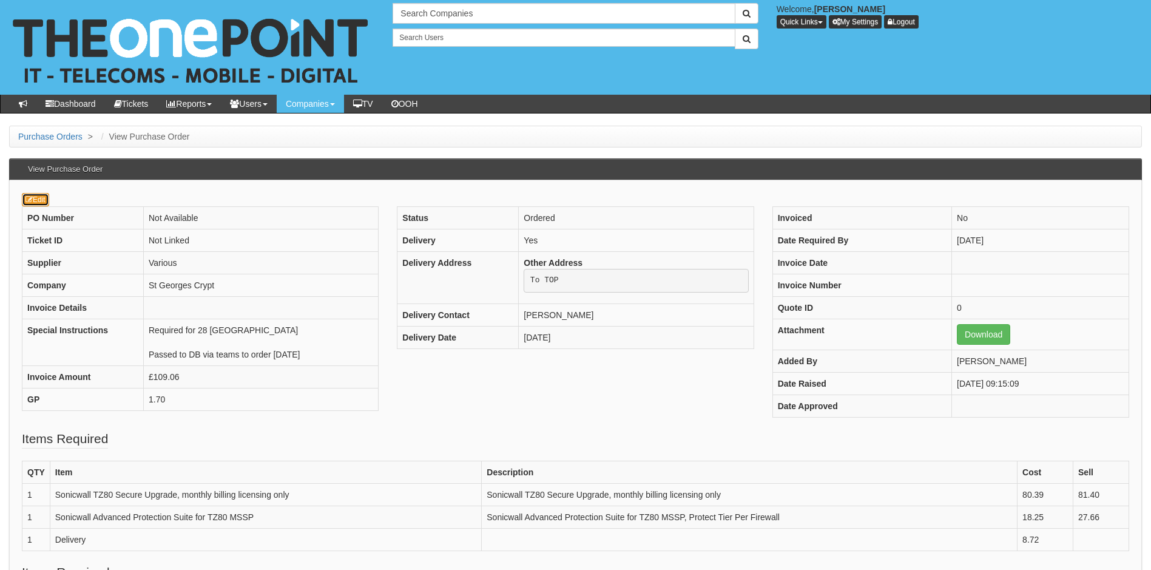
click at [32, 200] on icon at bounding box center [28, 199] width 7 height 7
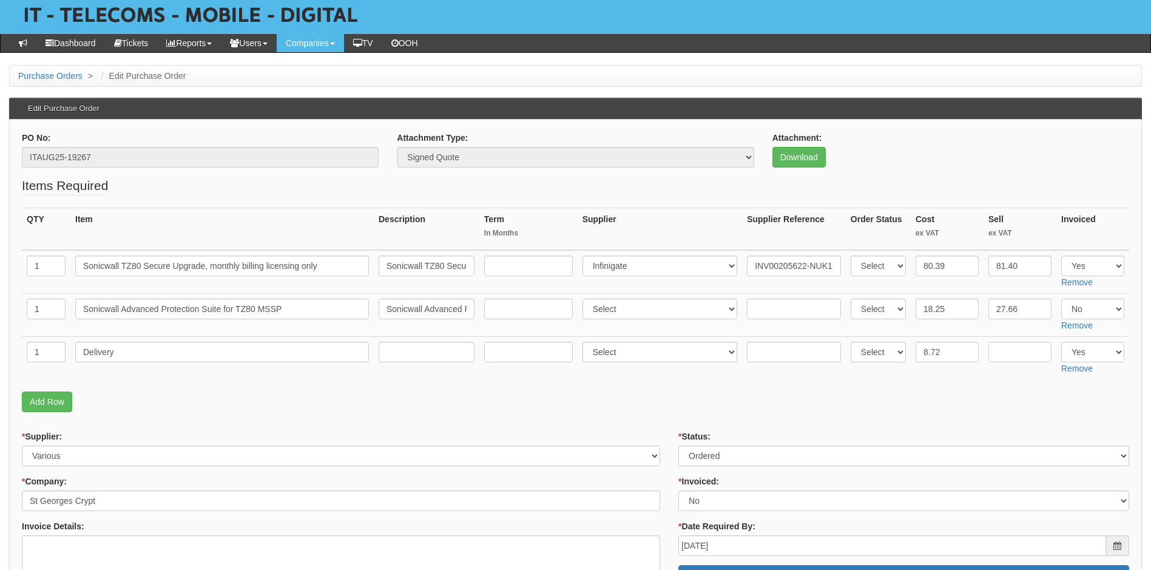
scroll to position [121, 0]
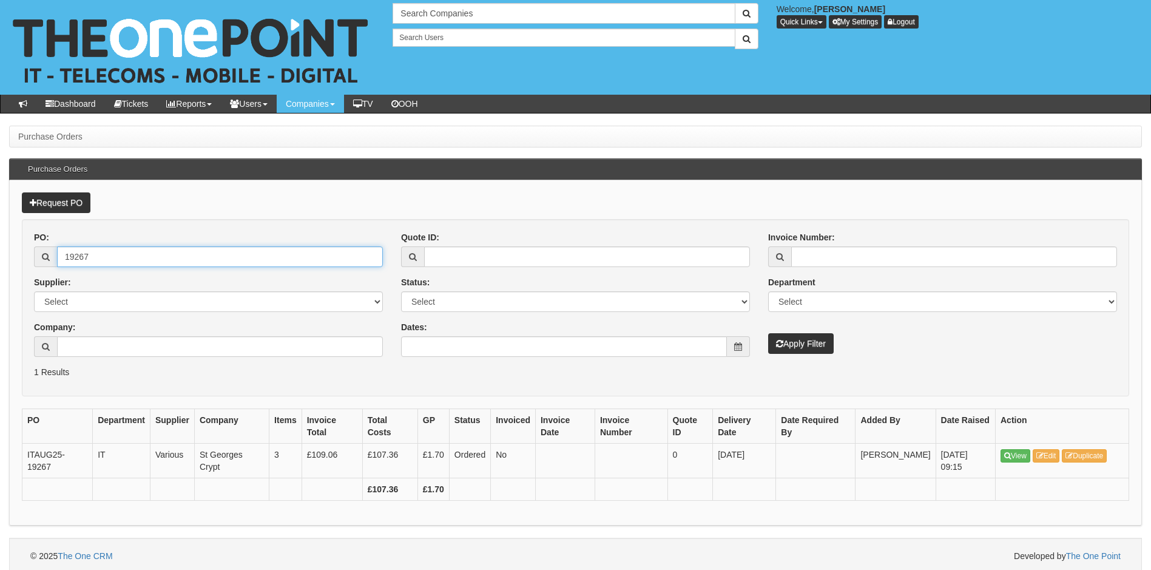
drag, startPoint x: 112, startPoint y: 254, endPoint x: 39, endPoint y: 267, distance: 73.9
click at [39, 267] on div "19267" at bounding box center [208, 256] width 349 height 21
type input "19093"
click at [768, 333] on button "Apply Filter" at bounding box center [801, 343] width 66 height 21
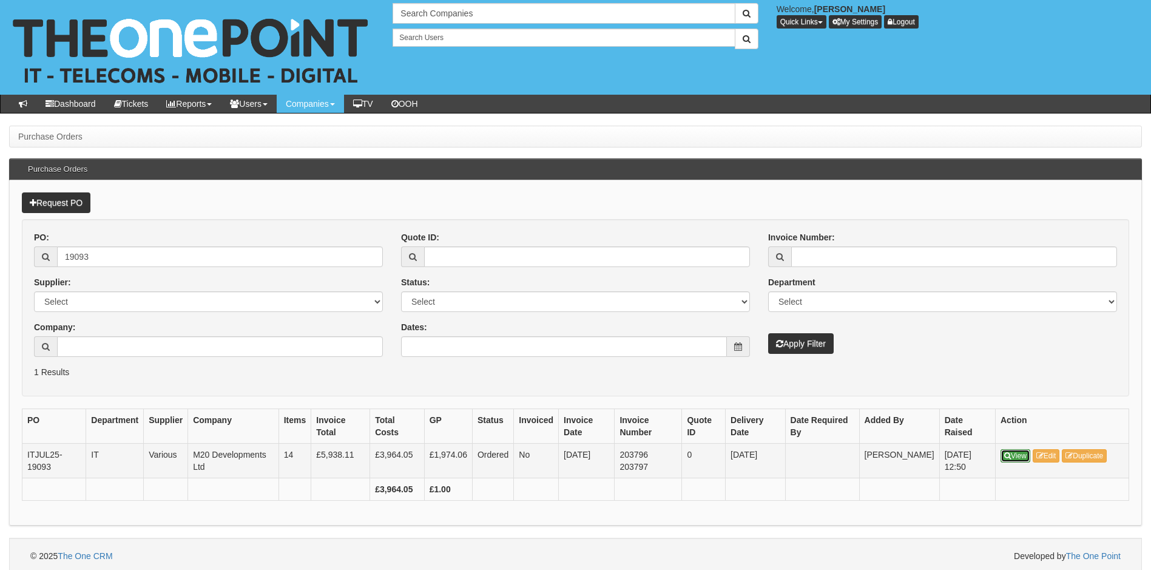
click at [1012, 454] on link "View" at bounding box center [1016, 455] width 30 height 13
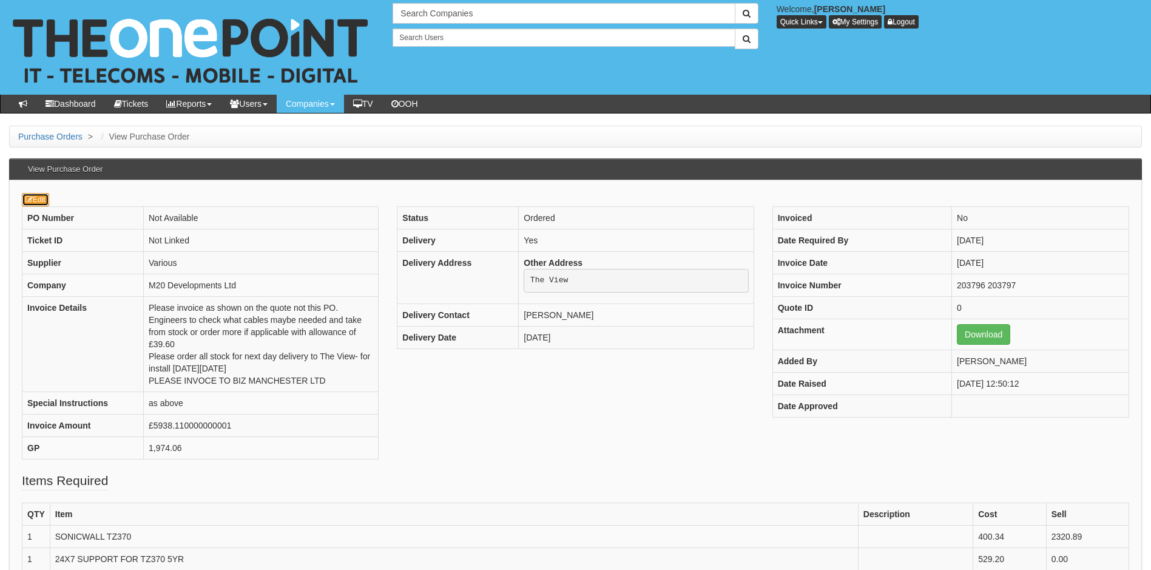
click at [42, 200] on link "Edit" at bounding box center [35, 199] width 27 height 13
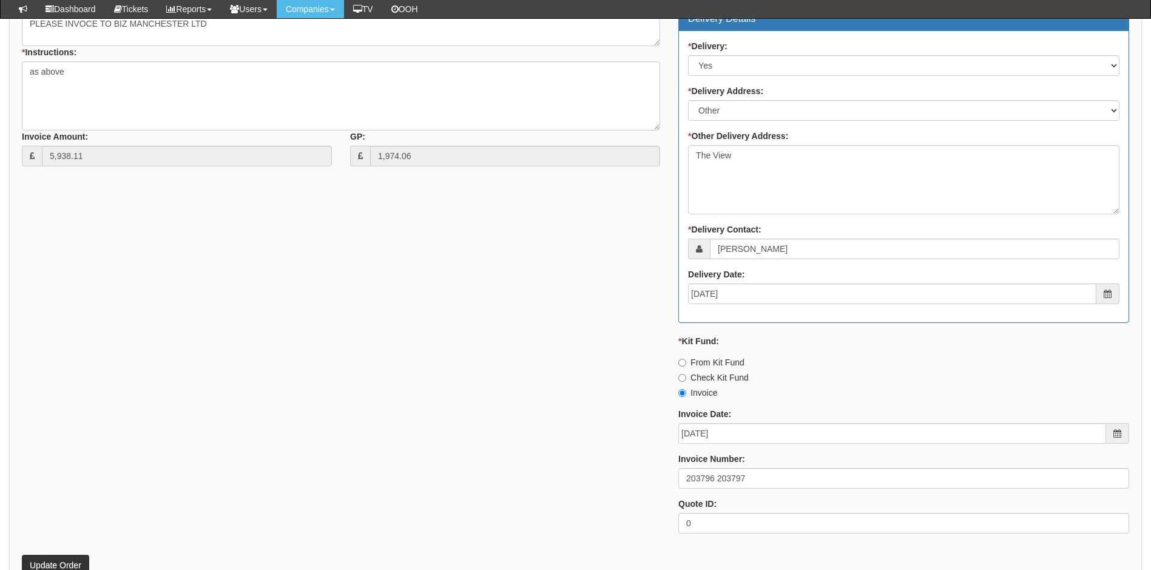
scroll to position [1214, 0]
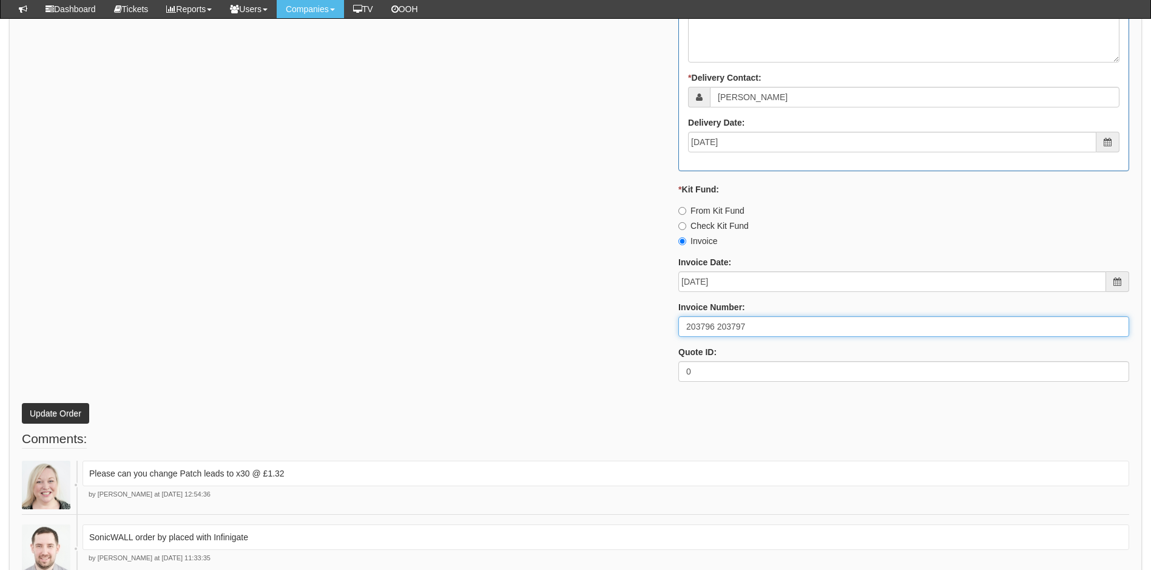
drag, startPoint x: 761, startPoint y: 328, endPoint x: 652, endPoint y: 339, distance: 109.2
click at [652, 339] on div "* Supplier: Select 123 REG.co.uk 1Password 3 4Gon AA Jones Electric Ltd Abzorb …" at bounding box center [576, 55] width 1126 height 671
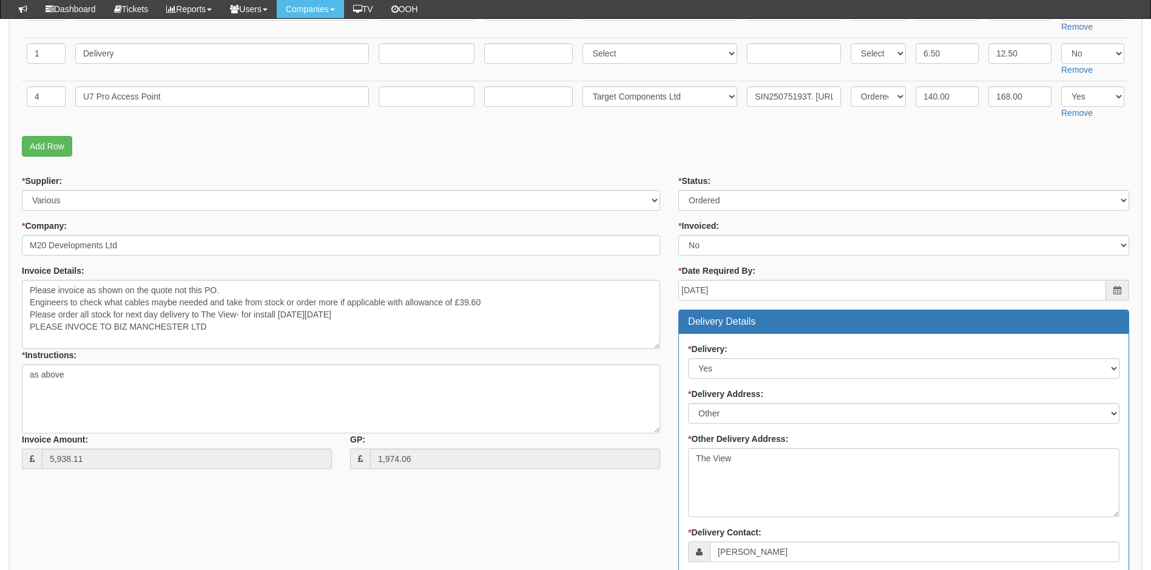
scroll to position [736, 0]
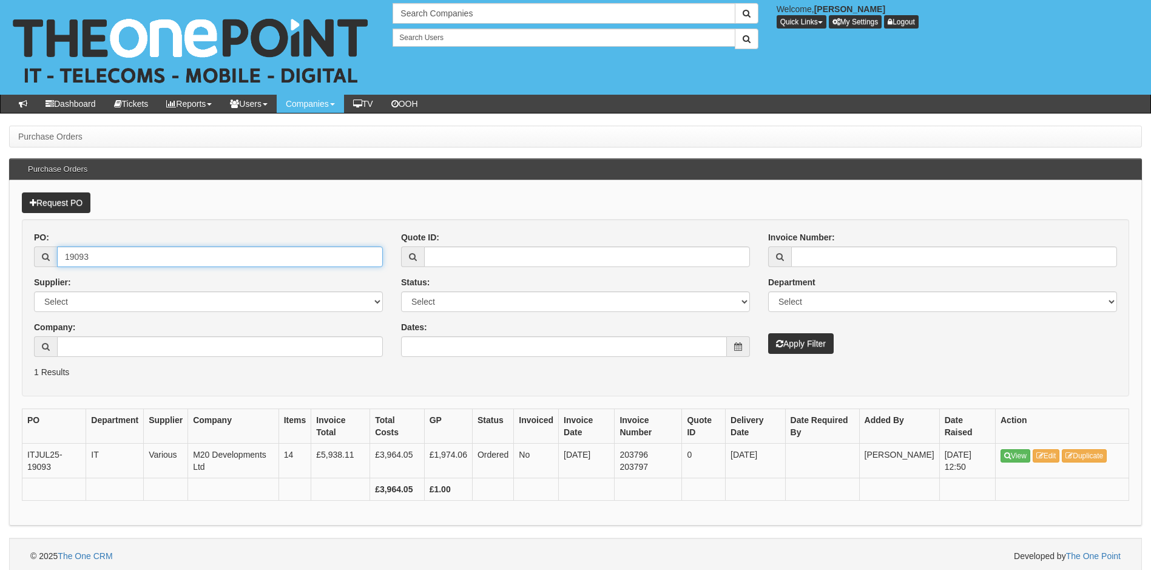
drag, startPoint x: 100, startPoint y: 256, endPoint x: 73, endPoint y: 256, distance: 26.7
click at [73, 256] on input "19093" at bounding box center [220, 256] width 326 height 21
type input "19401"
click at [768, 333] on button "Apply Filter" at bounding box center [801, 343] width 66 height 21
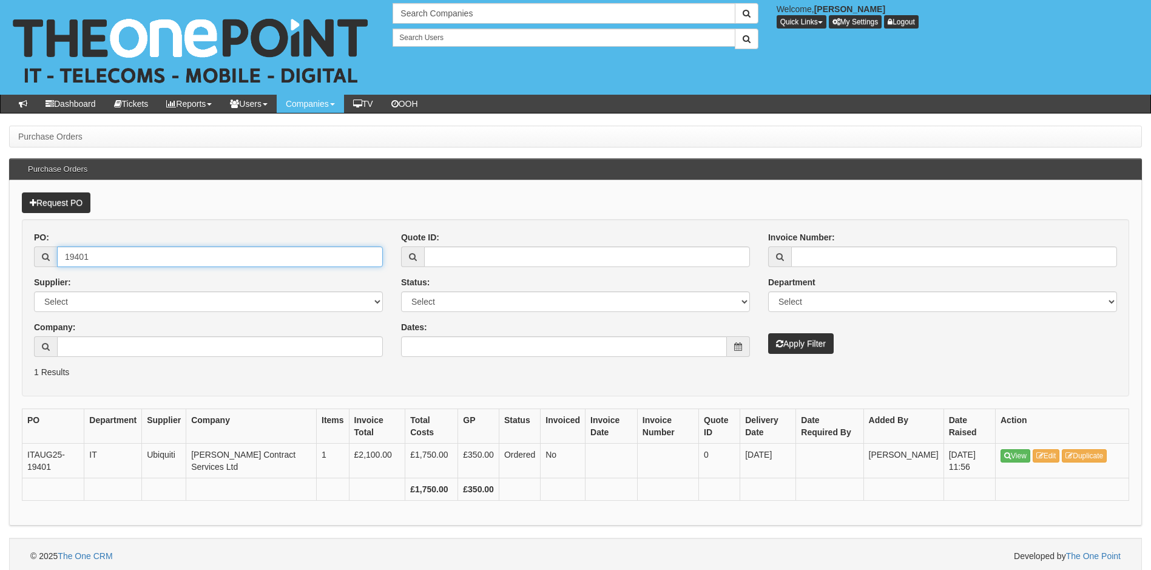
click at [110, 256] on input "19401" at bounding box center [220, 256] width 326 height 21
type input "19395"
click at [768, 333] on button "Apply Filter" at bounding box center [801, 343] width 66 height 21
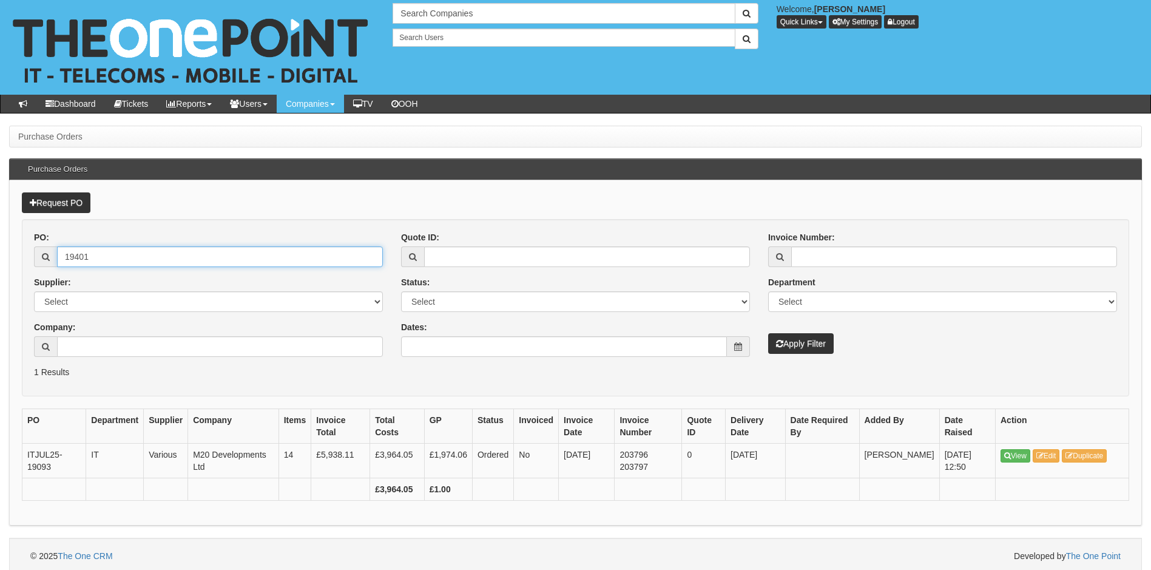
drag, startPoint x: 104, startPoint y: 256, endPoint x: 59, endPoint y: 259, distance: 45.1
click at [59, 259] on input "19401" at bounding box center [220, 256] width 326 height 21
type input "19393"
click at [768, 333] on button "Apply Filter" at bounding box center [801, 343] width 66 height 21
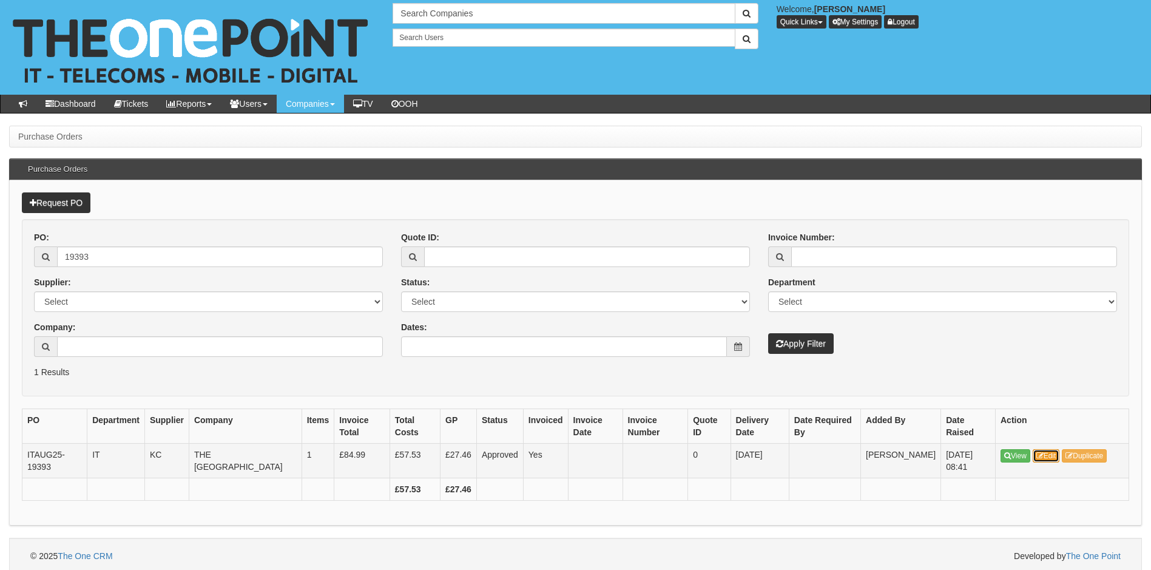
click at [1048, 456] on link "Edit" at bounding box center [1046, 455] width 27 height 13
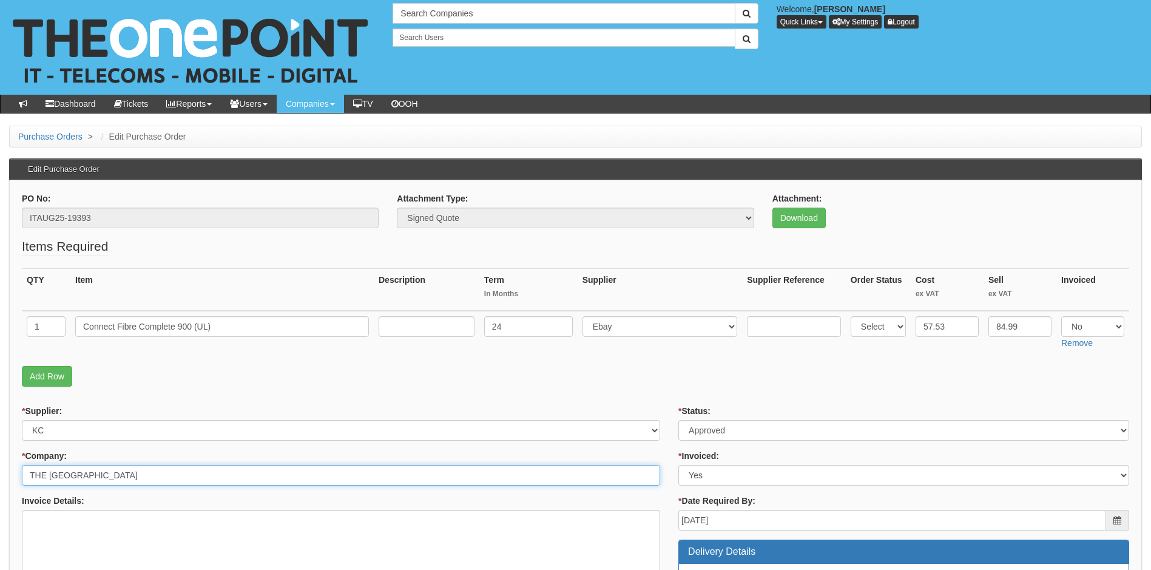
drag, startPoint x: 162, startPoint y: 473, endPoint x: 25, endPoint y: 467, distance: 136.7
click at [25, 467] on input "THE DEEP BUSINESS CENTRE" at bounding box center [341, 475] width 639 height 21
click at [141, 432] on select "Select 123 REG.co.uk 1Password 3 4Gon AA Jones Electric Ltd Abzorb Access Group…" at bounding box center [341, 430] width 639 height 21
click at [183, 490] on div "* Supplier: Select 123 REG.co.uk 1Password 3 4Gon AA Jones Electric Ltd Abzorb …" at bounding box center [341, 556] width 657 height 303
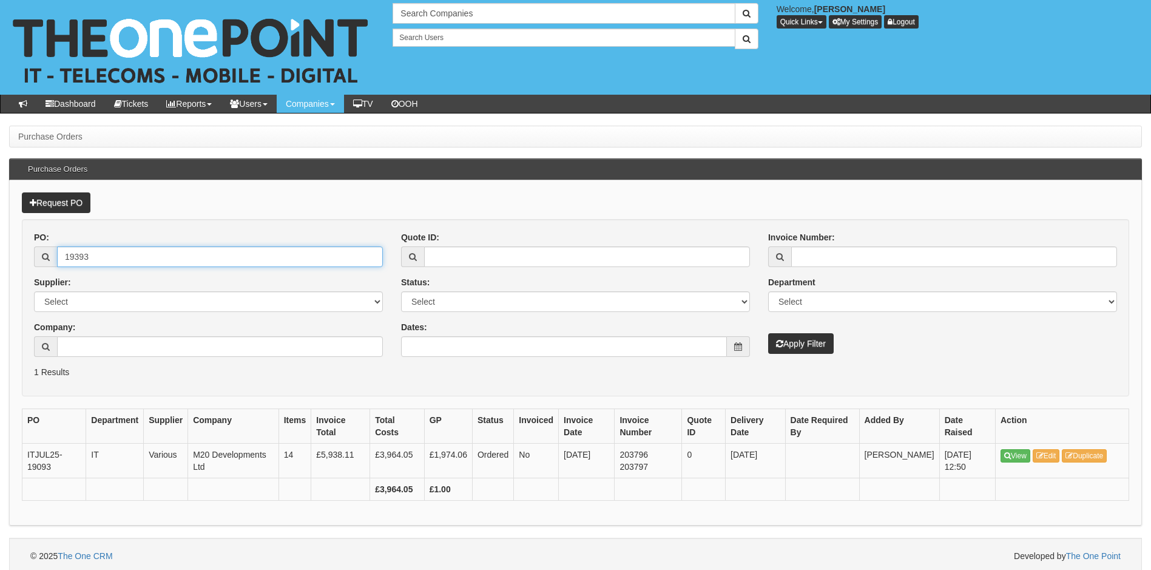
drag, startPoint x: 70, startPoint y: 260, endPoint x: 46, endPoint y: 263, distance: 24.5
click at [46, 263] on div "19393" at bounding box center [208, 256] width 349 height 21
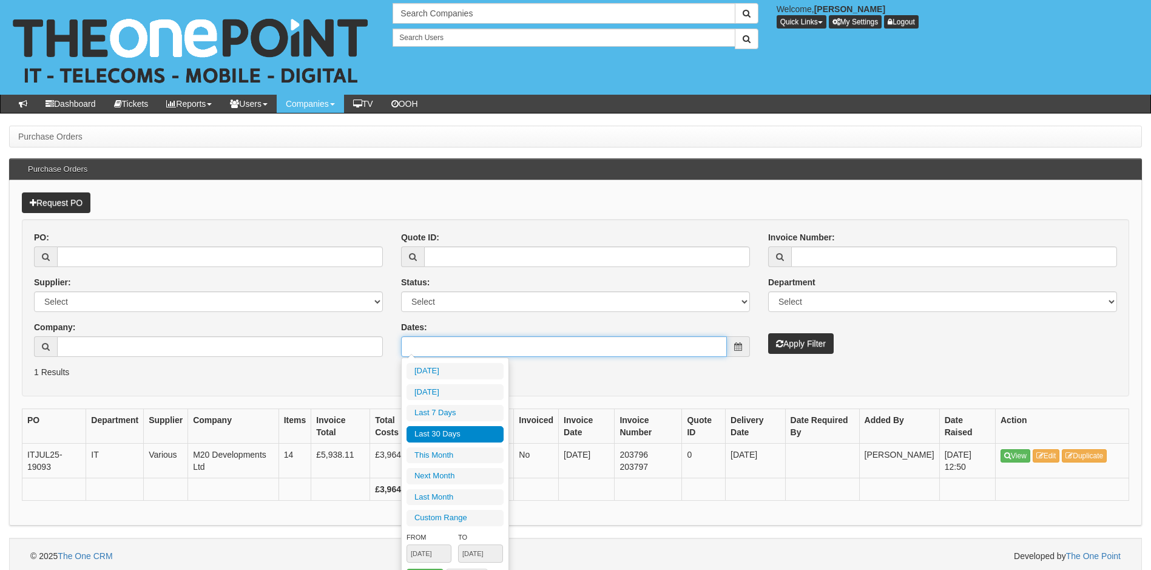
click at [464, 350] on input "Dates:" at bounding box center [564, 346] width 326 height 21
type input "2025-08-28"
type input "2025-08-23"
type input "[DATE]"
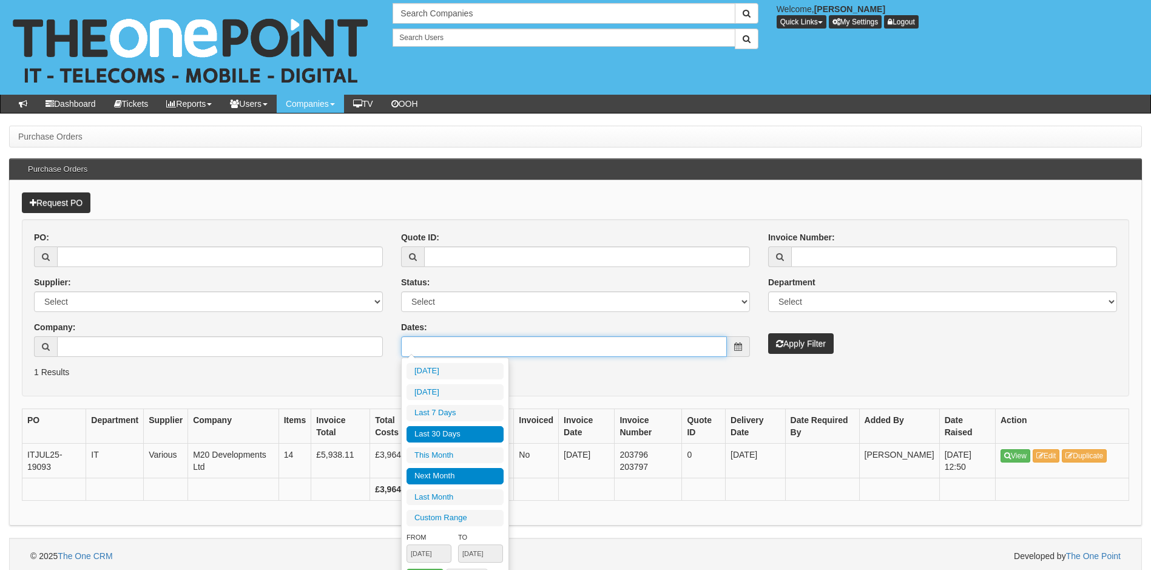
type input "2025-08-01"
type input "2025-08-31"
type input "[DATE]"
type input "2025-09-01"
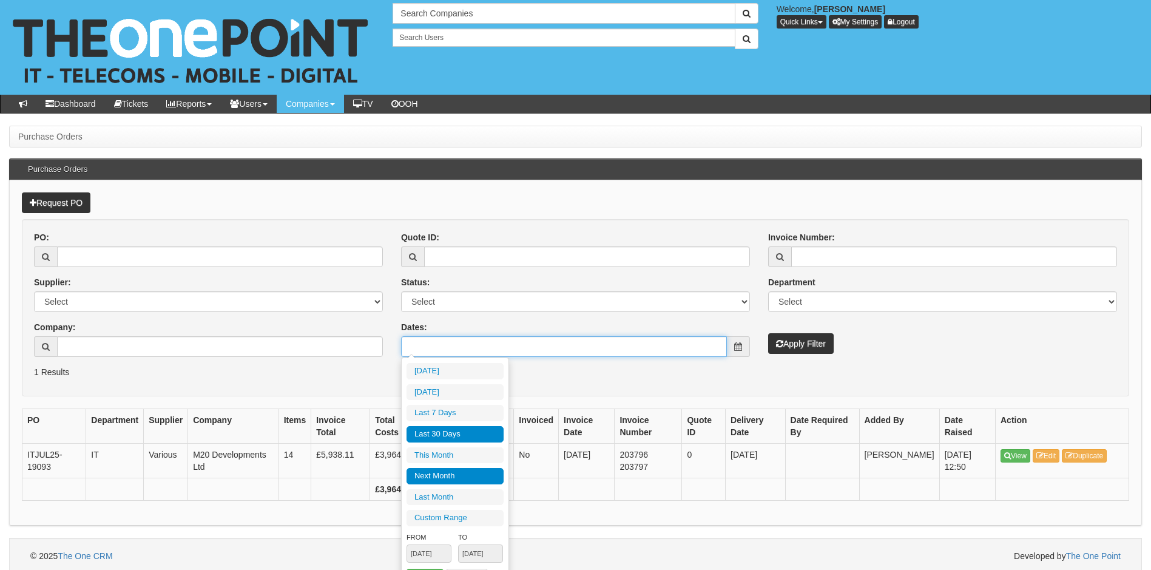
type input "2025-09-30"
type input "2025-07-31"
type input "2025-08-29"
type input "2025-08-01"
type input "2025-08-31"
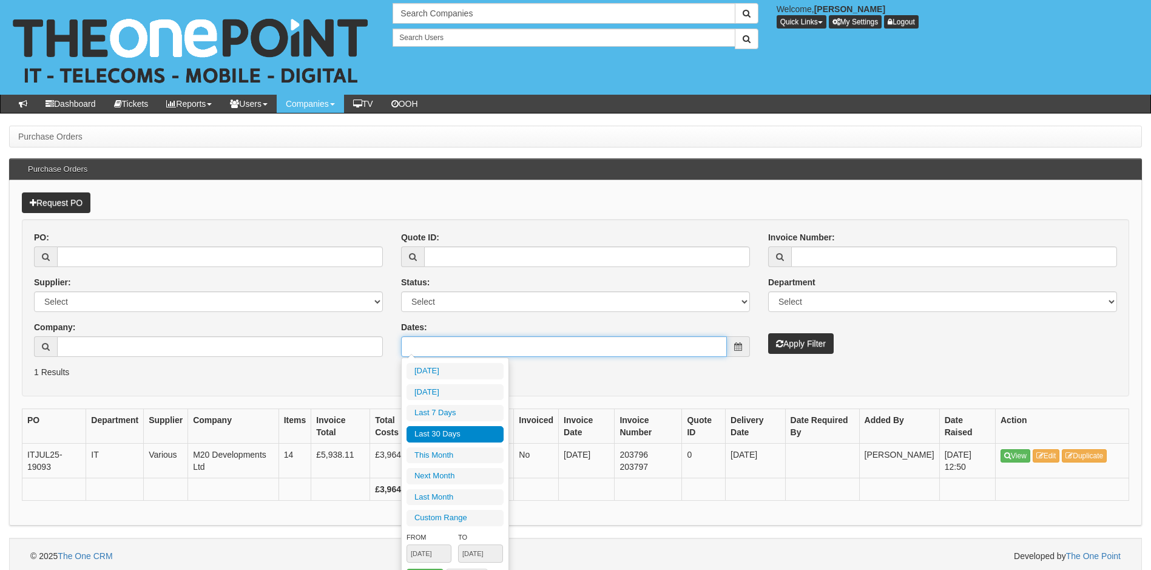
type input "2025-07-31"
type input "2025-08-29"
click at [456, 435] on li "Last 30 Days" at bounding box center [455, 434] width 97 height 16
type input "2025-07-31 - 2025-08-29"
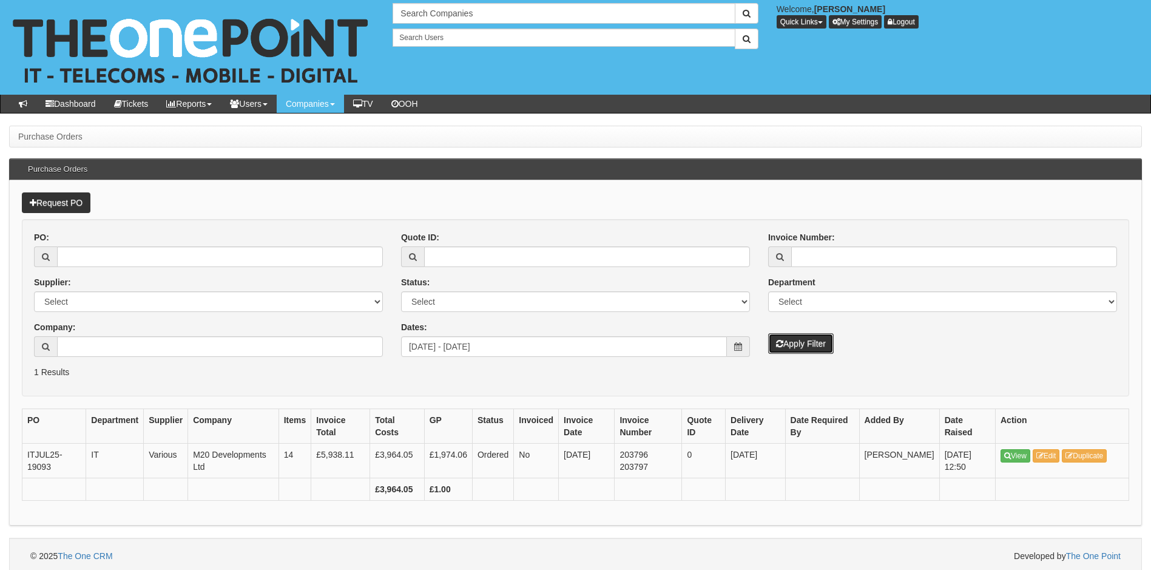
click at [785, 347] on button "Apply Filter" at bounding box center [801, 343] width 66 height 21
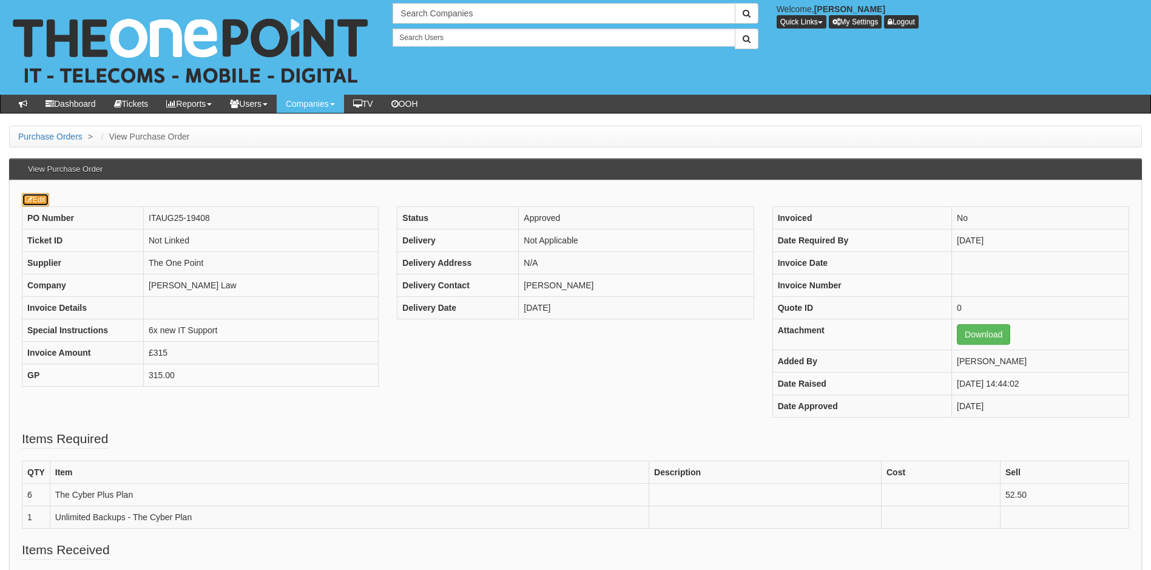
click at [38, 204] on link "Edit" at bounding box center [35, 199] width 27 height 13
